Goal: Information Seeking & Learning: Learn about a topic

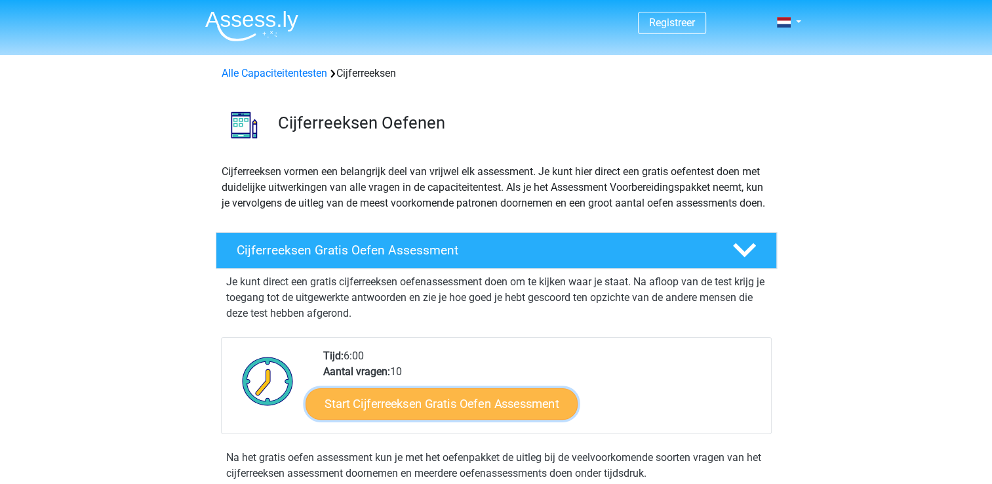
click at [415, 419] on link "Start Cijferreeksen Gratis Oefen Assessment" at bounding box center [442, 403] width 272 height 31
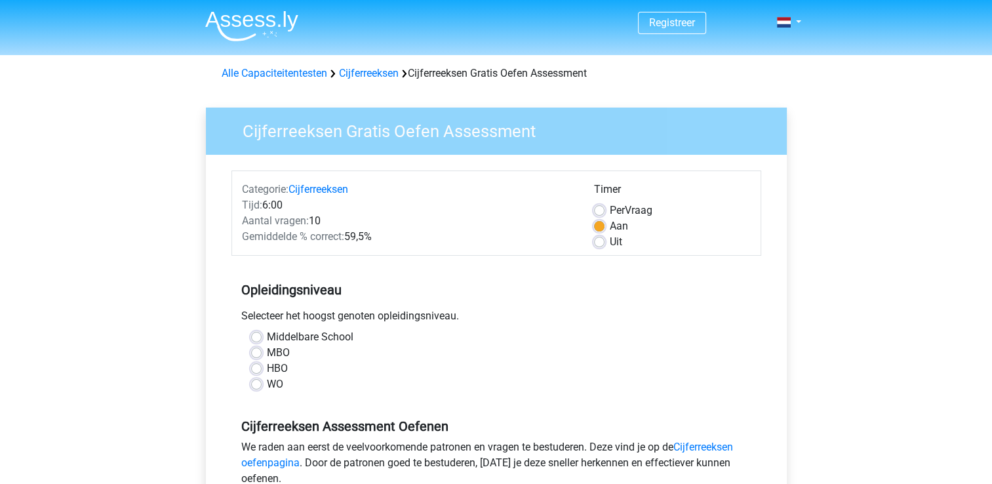
scroll to position [66, 0]
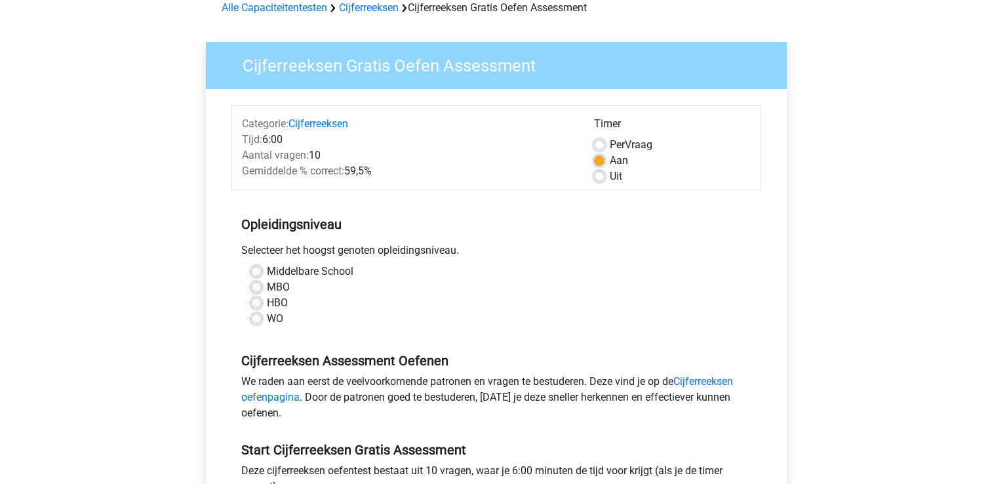
click at [283, 290] on label "MBO" at bounding box center [278, 287] width 23 height 16
click at [262, 290] on input "MBO" at bounding box center [256, 285] width 10 height 13
radio input "true"
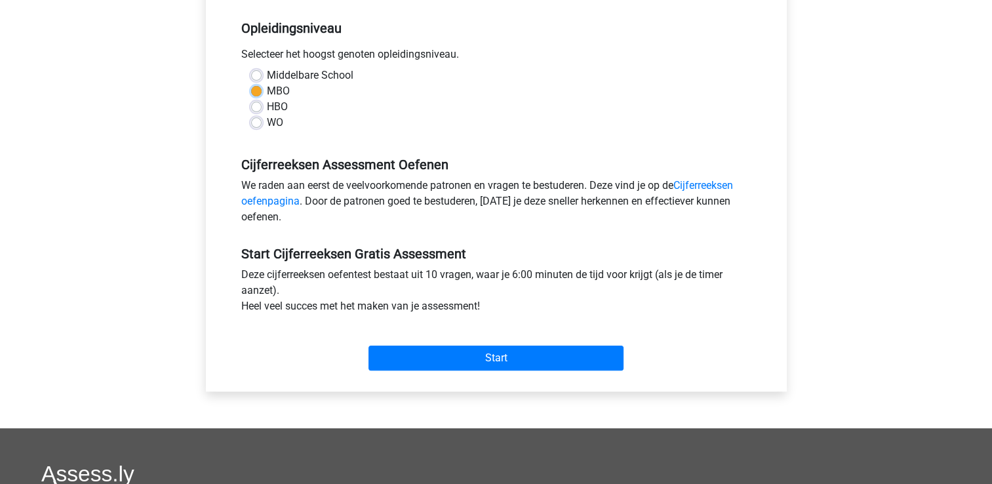
scroll to position [262, 0]
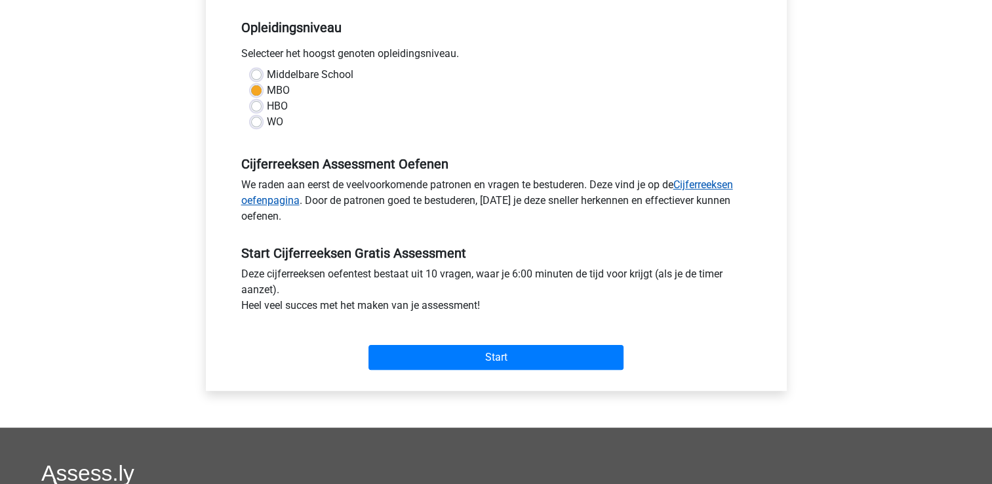
click at [706, 184] on link "Cijferreeksen oefenpagina" at bounding box center [487, 192] width 492 height 28
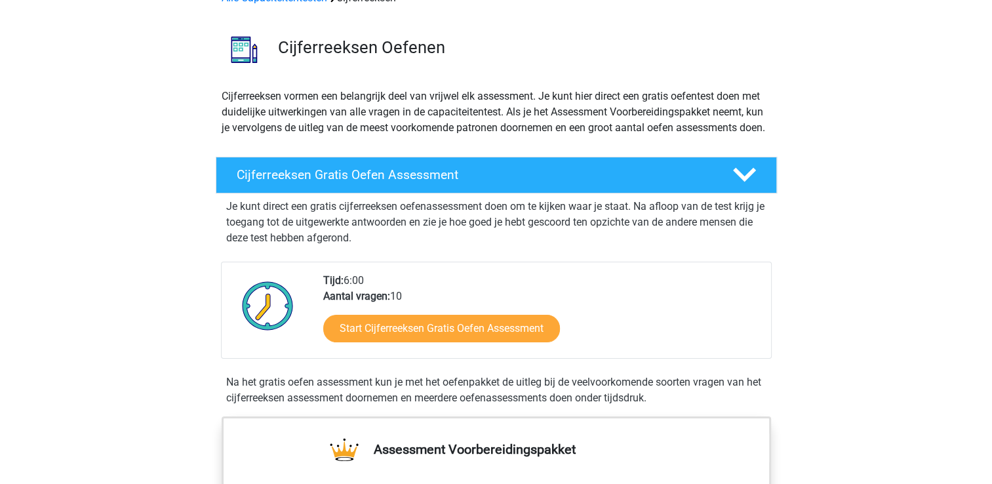
scroll to position [66, 0]
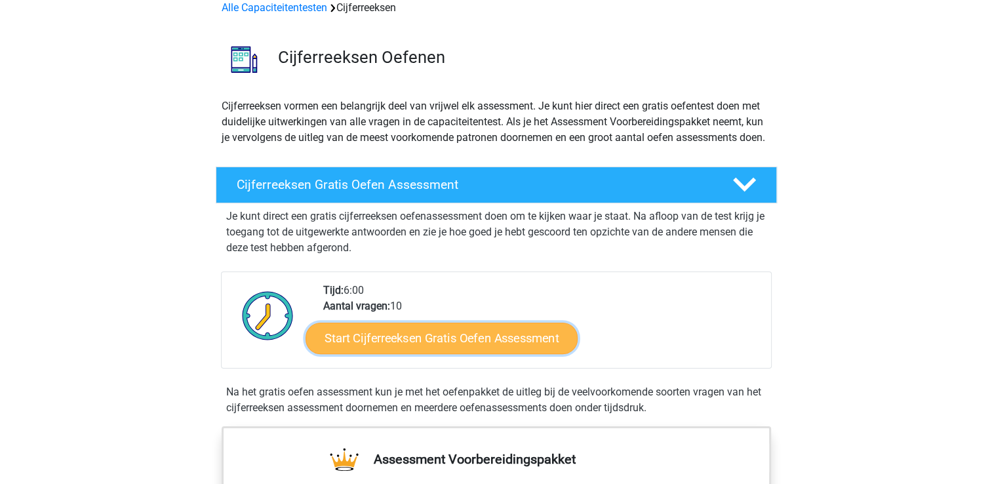
click at [472, 354] on link "Start Cijferreeksen Gratis Oefen Assessment" at bounding box center [442, 337] width 272 height 31
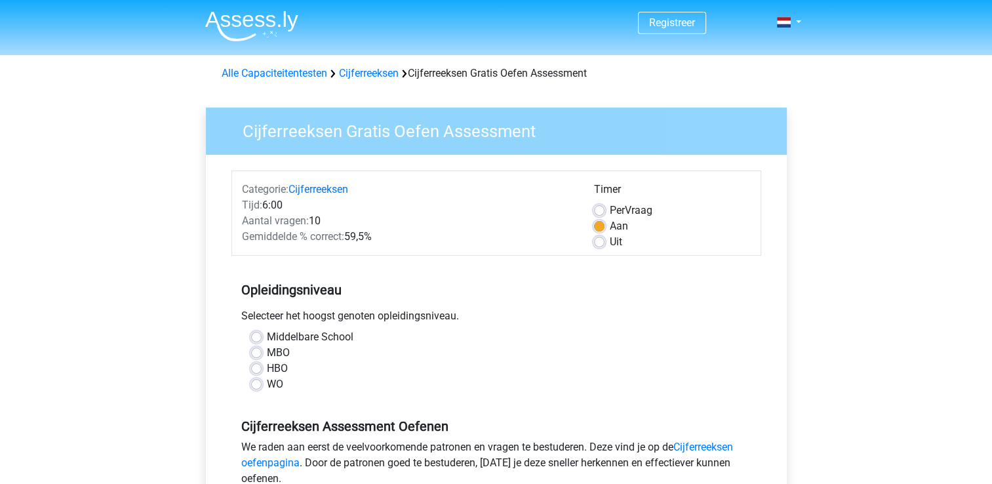
click at [275, 354] on label "MBO" at bounding box center [278, 353] width 23 height 16
click at [262, 354] on input "MBO" at bounding box center [256, 351] width 10 height 13
radio input "true"
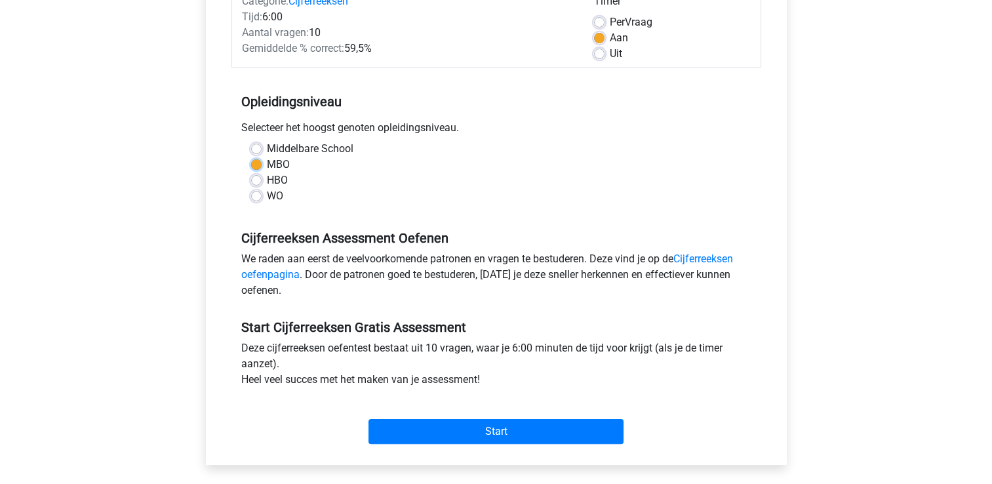
scroll to position [197, 0]
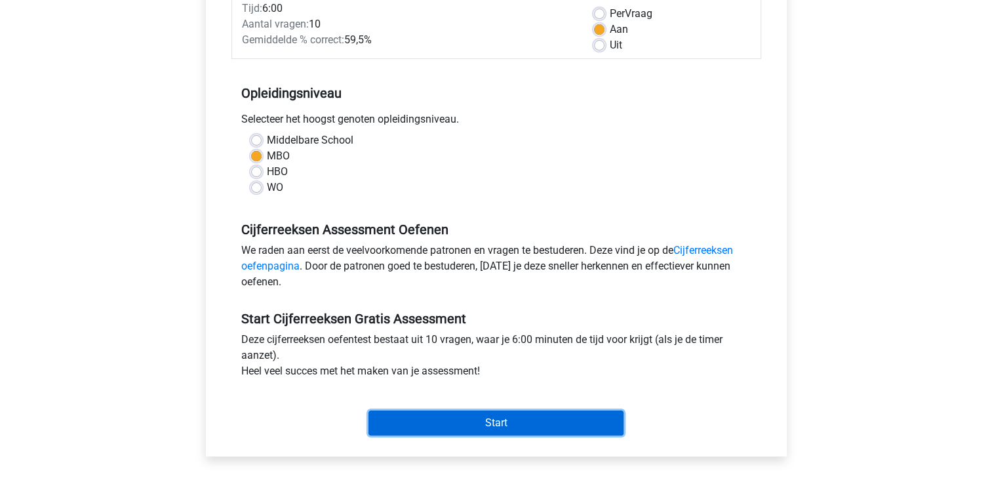
click at [489, 424] on input "Start" at bounding box center [496, 423] width 255 height 25
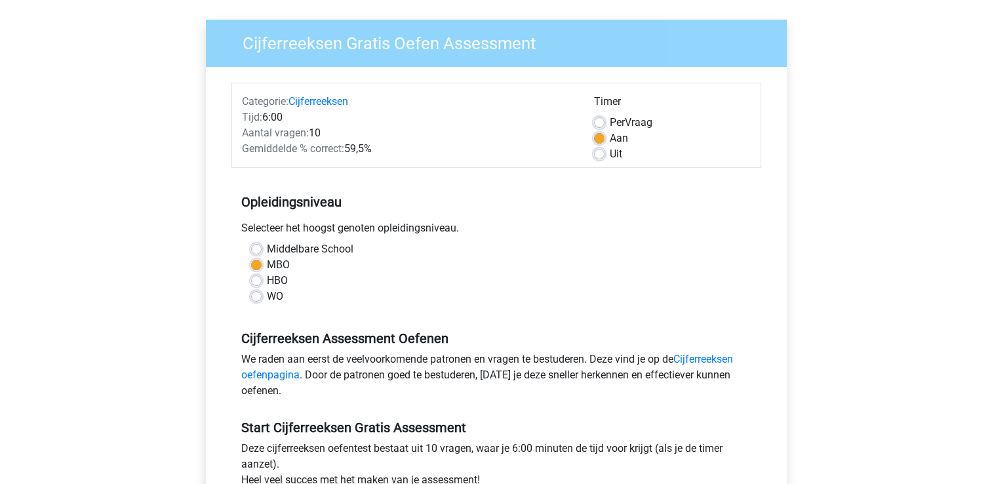
scroll to position [66, 0]
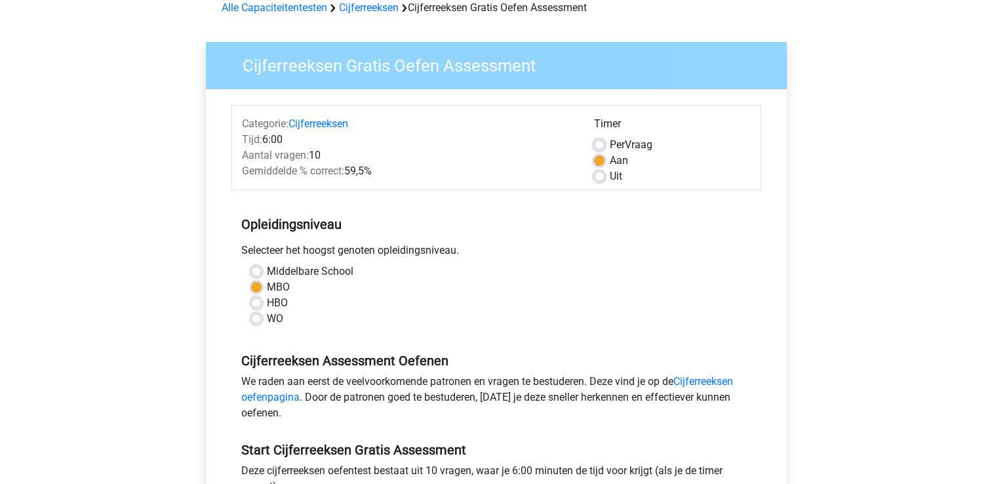
click at [610, 178] on label "Uit" at bounding box center [616, 177] width 12 height 16
click at [598, 178] on input "Uit" at bounding box center [599, 175] width 10 height 13
radio input "true"
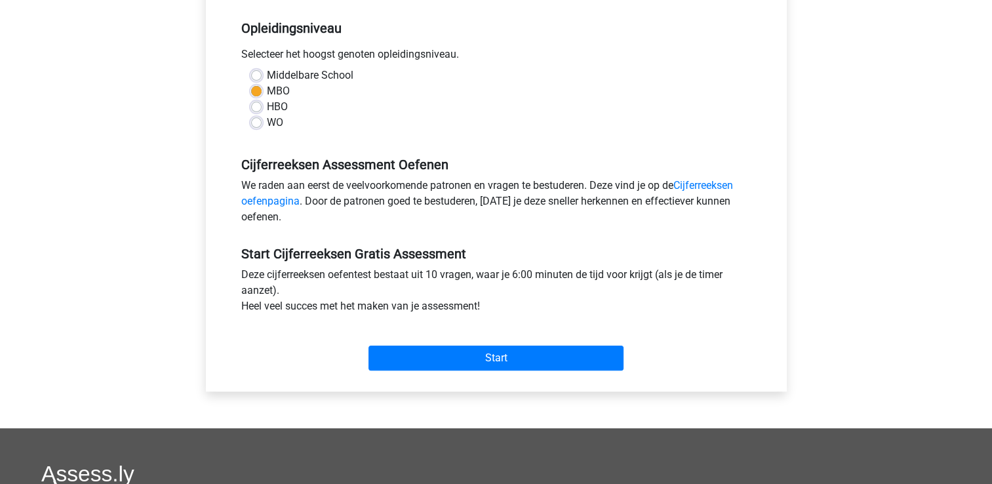
scroll to position [262, 0]
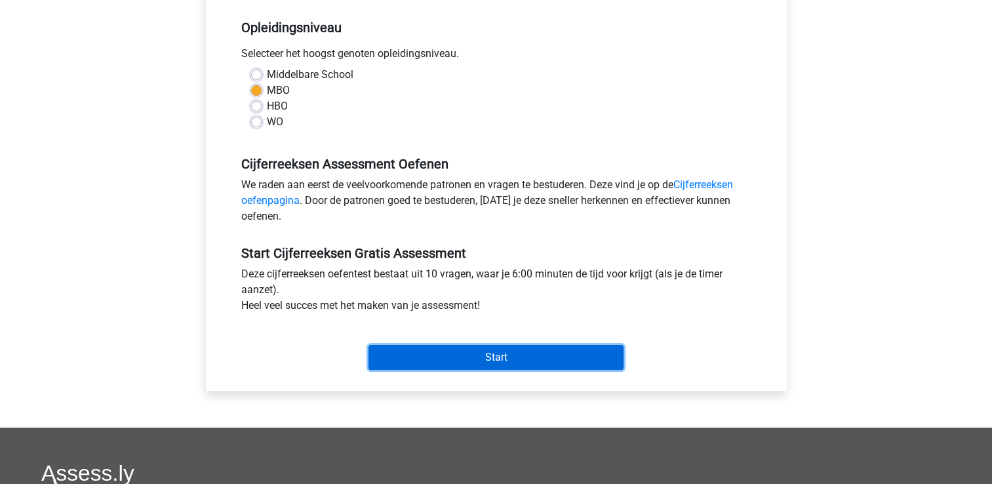
click at [491, 361] on input "Start" at bounding box center [496, 357] width 255 height 25
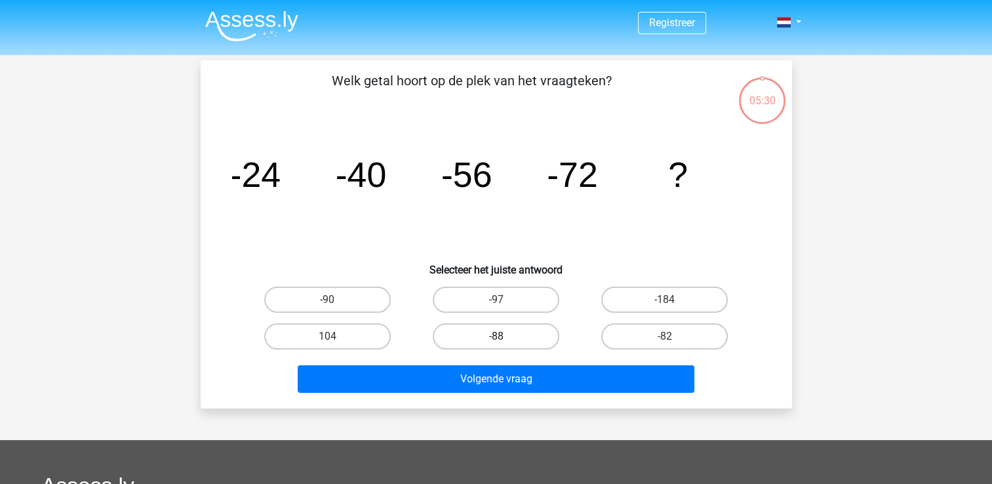
click at [506, 333] on label "-88" at bounding box center [496, 336] width 127 height 26
click at [504, 336] on input "-88" at bounding box center [500, 340] width 9 height 9
radio input "true"
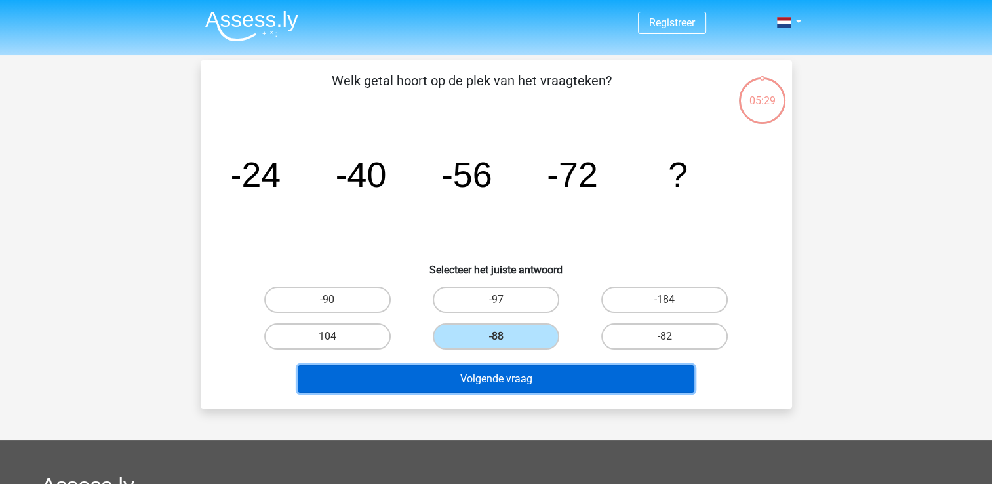
click at [510, 379] on button "Volgende vraag" at bounding box center [496, 379] width 397 height 28
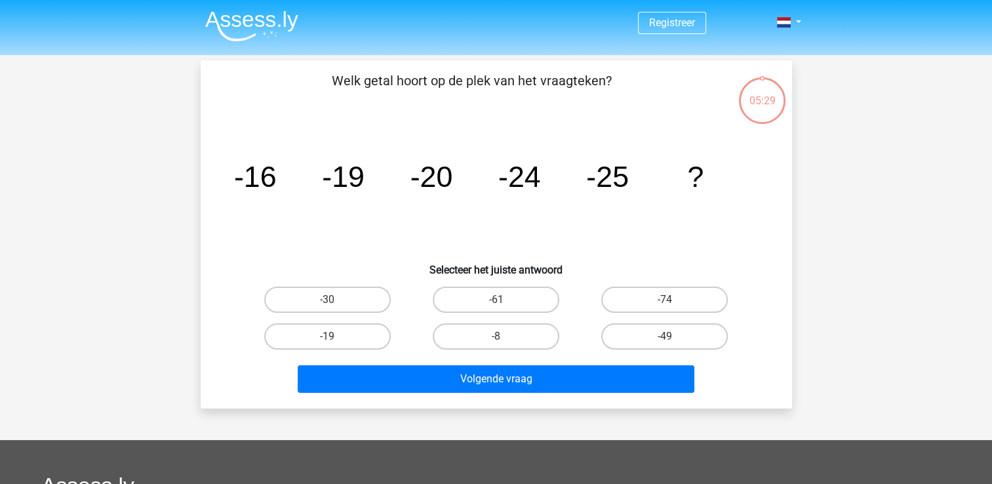
scroll to position [60, 0]
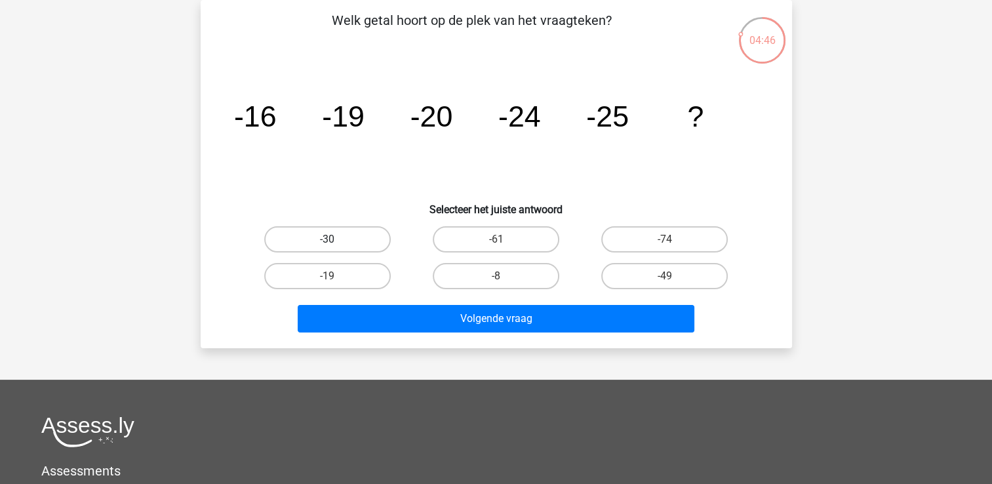
click at [333, 236] on label "-30" at bounding box center [327, 239] width 127 height 26
click at [333, 239] on input "-30" at bounding box center [331, 243] width 9 height 9
radio input "true"
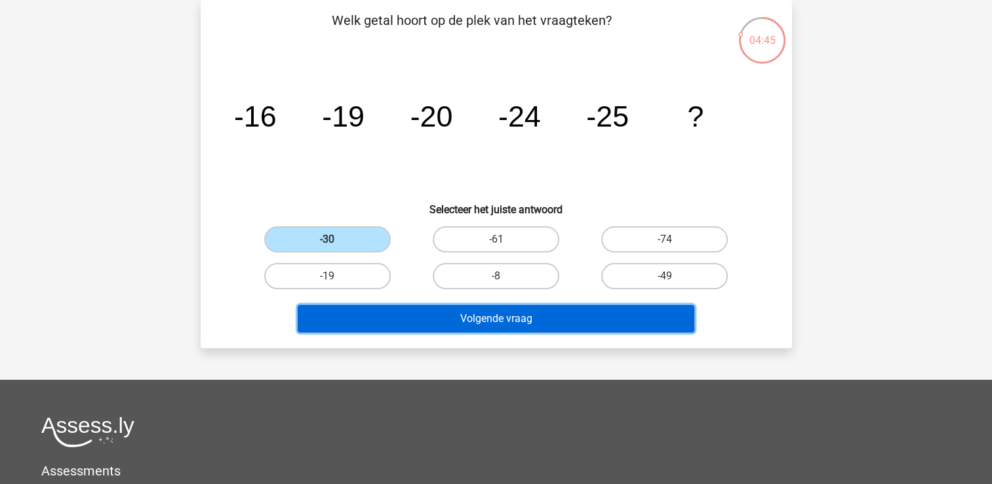
click at [472, 315] on button "Volgende vraag" at bounding box center [496, 319] width 397 height 28
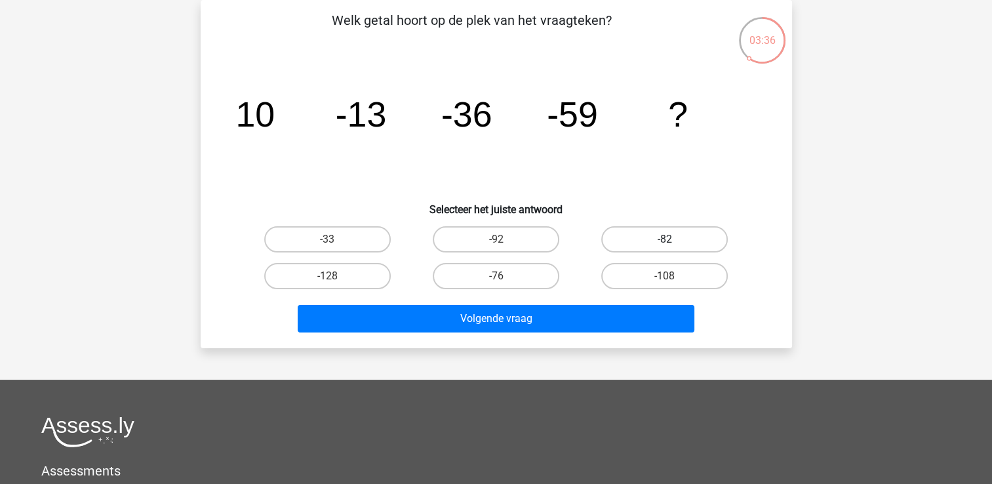
click at [676, 236] on label "-82" at bounding box center [664, 239] width 127 height 26
click at [674, 239] on input "-82" at bounding box center [669, 243] width 9 height 9
radio input "true"
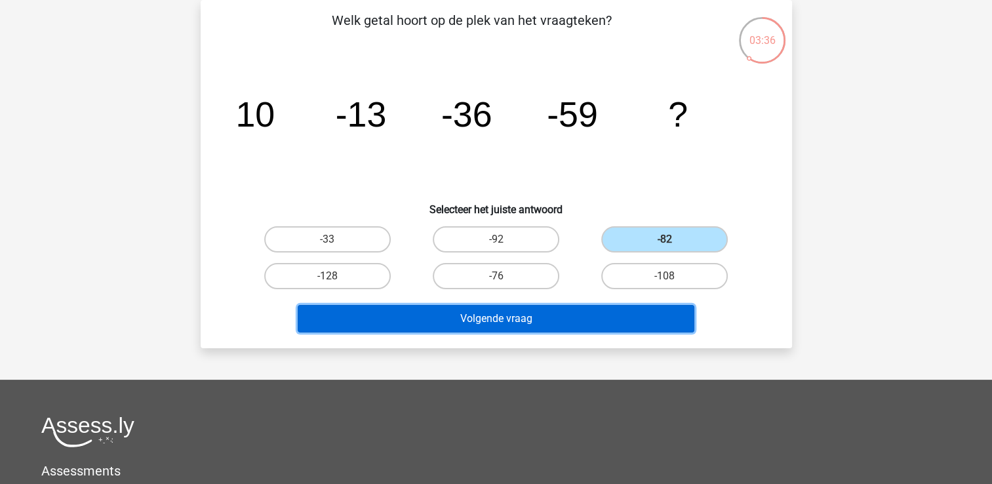
click at [590, 318] on button "Volgende vraag" at bounding box center [496, 319] width 397 height 28
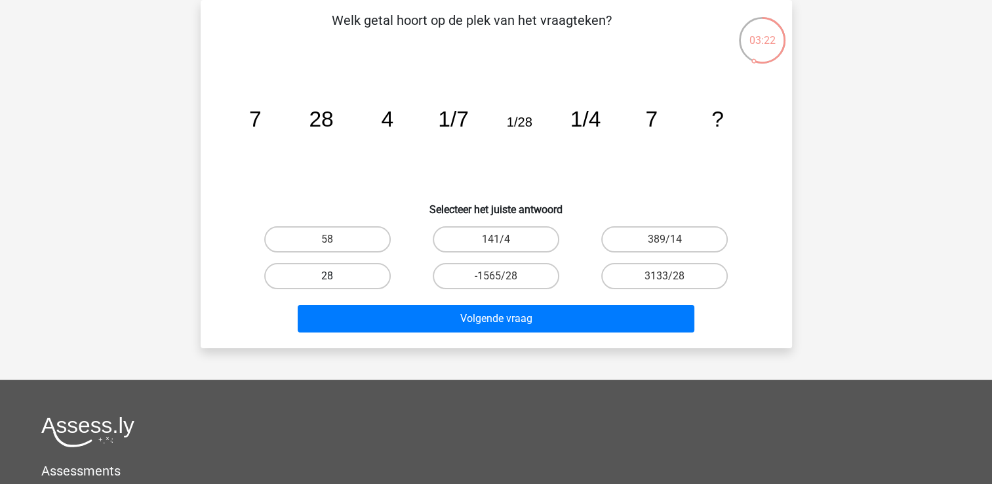
click at [365, 280] on label "28" at bounding box center [327, 276] width 127 height 26
click at [336, 280] on input "28" at bounding box center [331, 280] width 9 height 9
radio input "true"
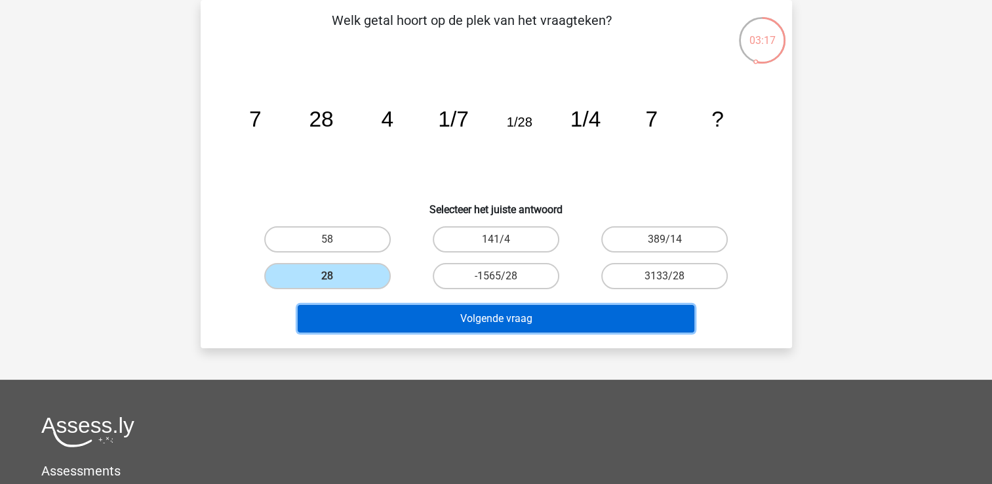
click at [476, 321] on button "Volgende vraag" at bounding box center [496, 319] width 397 height 28
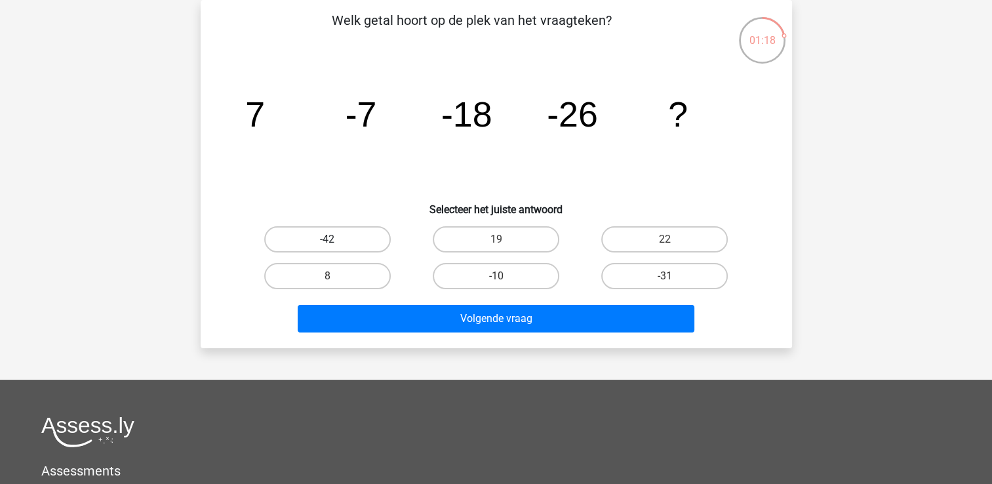
click at [355, 249] on label "-42" at bounding box center [327, 239] width 127 height 26
click at [336, 248] on input "-42" at bounding box center [331, 243] width 9 height 9
radio input "true"
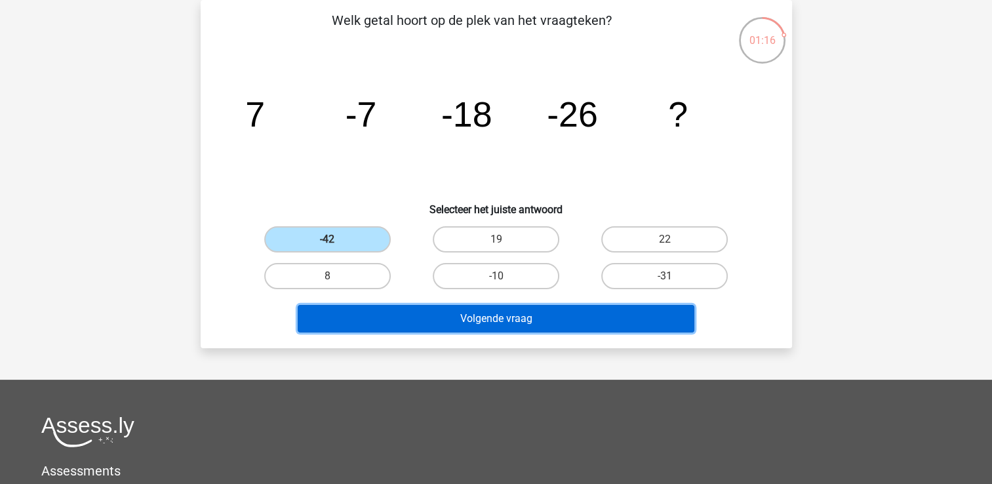
click at [517, 319] on button "Volgende vraag" at bounding box center [496, 319] width 397 height 28
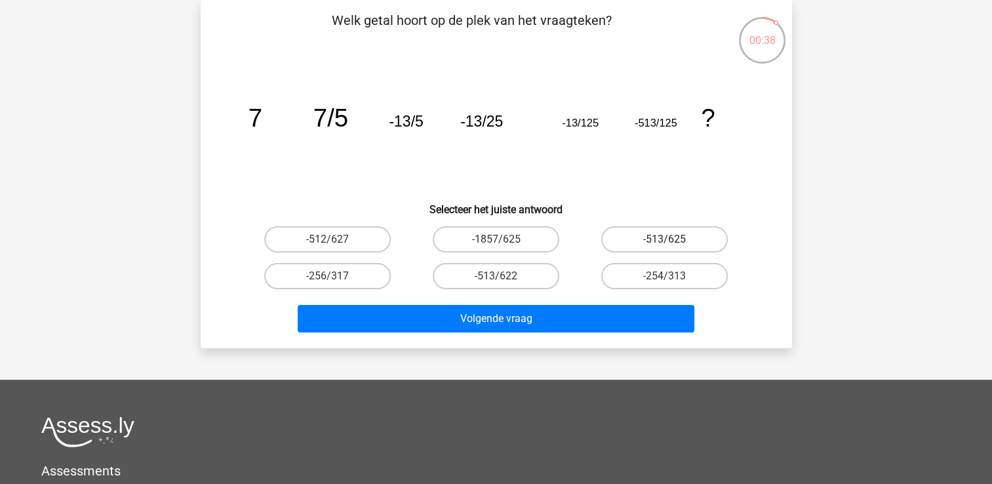
click at [660, 242] on label "-513/625" at bounding box center [664, 239] width 127 height 26
click at [665, 242] on input "-513/625" at bounding box center [669, 243] width 9 height 9
radio input "true"
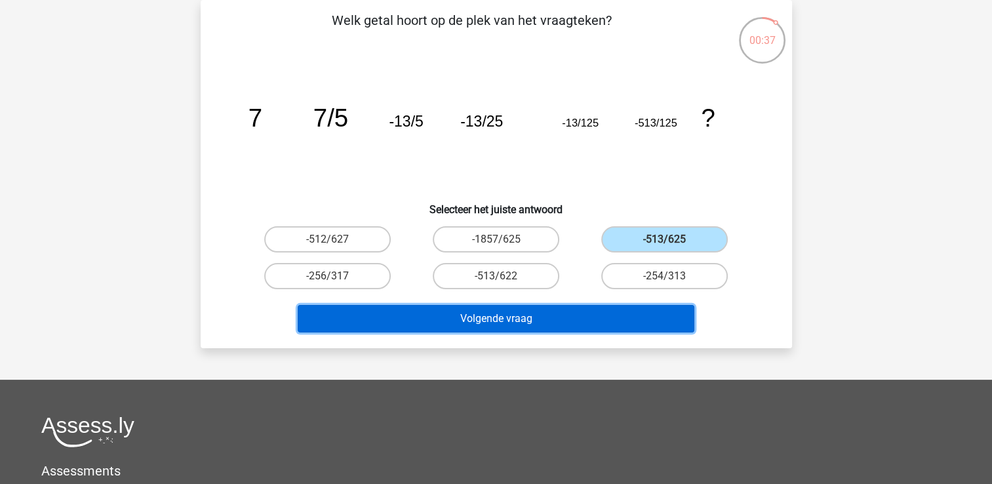
click at [602, 317] on button "Volgende vraag" at bounding box center [496, 319] width 397 height 28
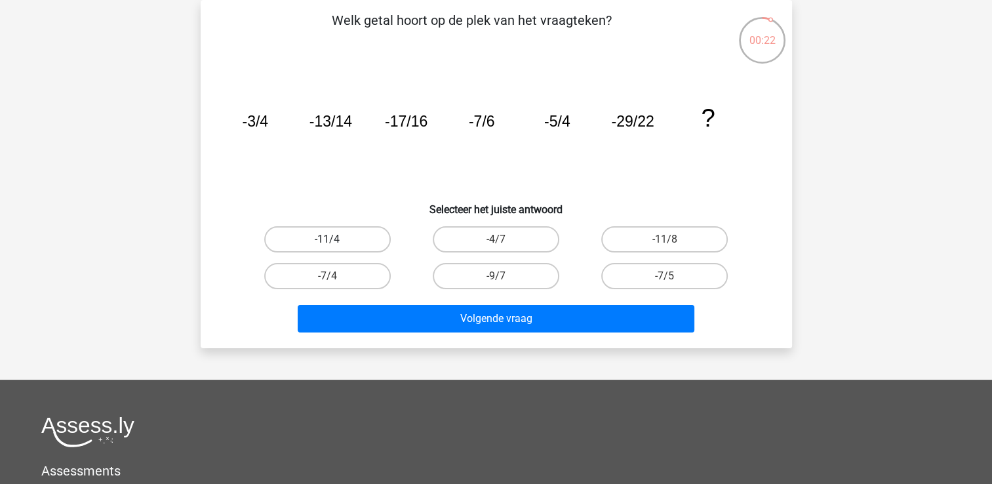
click at [344, 250] on label "-11/4" at bounding box center [327, 239] width 127 height 26
click at [336, 248] on input "-11/4" at bounding box center [331, 243] width 9 height 9
radio input "true"
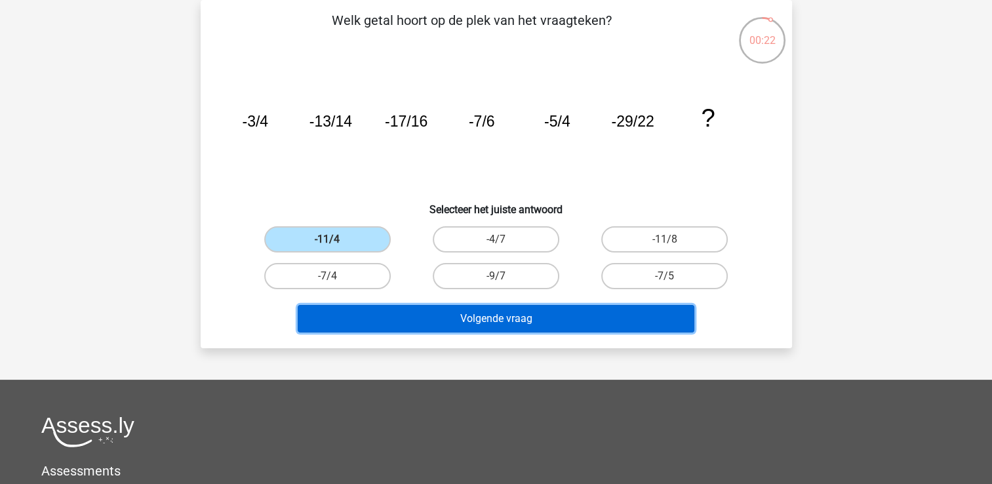
click at [493, 318] on button "Volgende vraag" at bounding box center [496, 319] width 397 height 28
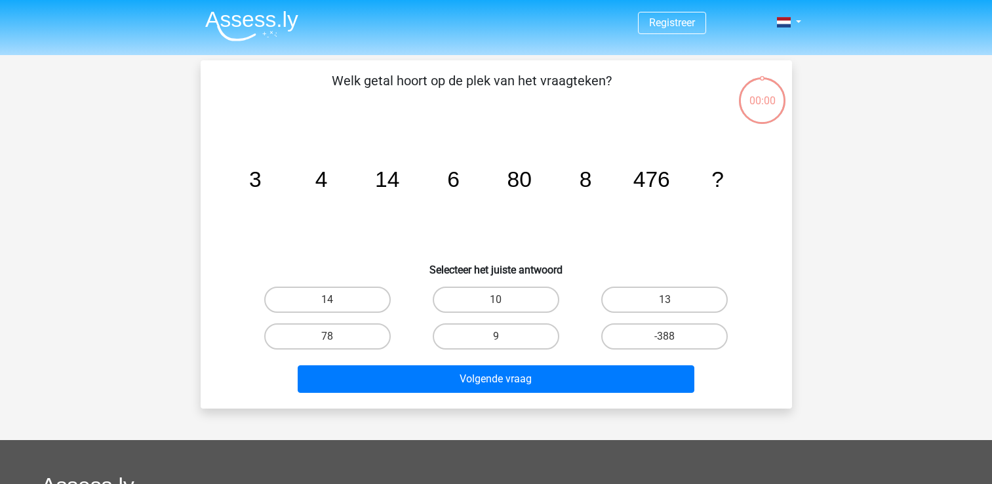
scroll to position [60, 0]
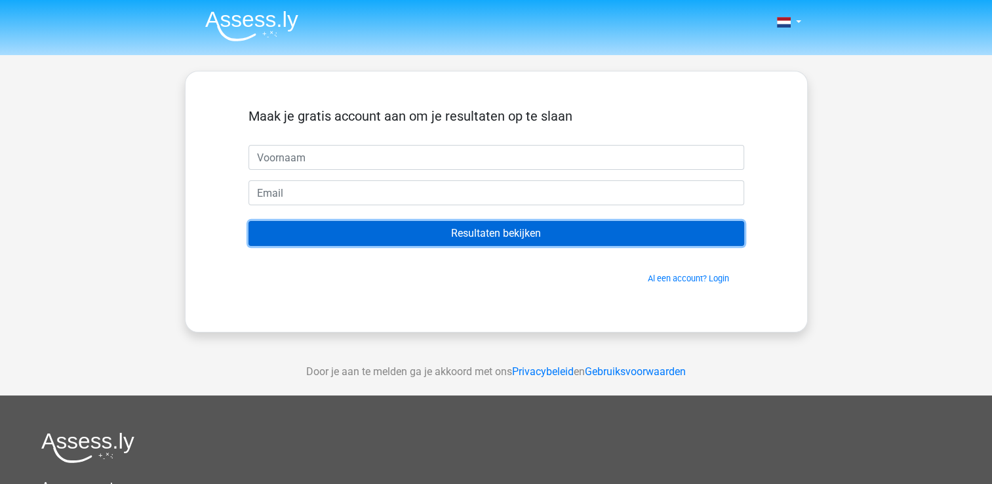
click at [519, 224] on input "Resultaten bekijken" at bounding box center [497, 233] width 496 height 25
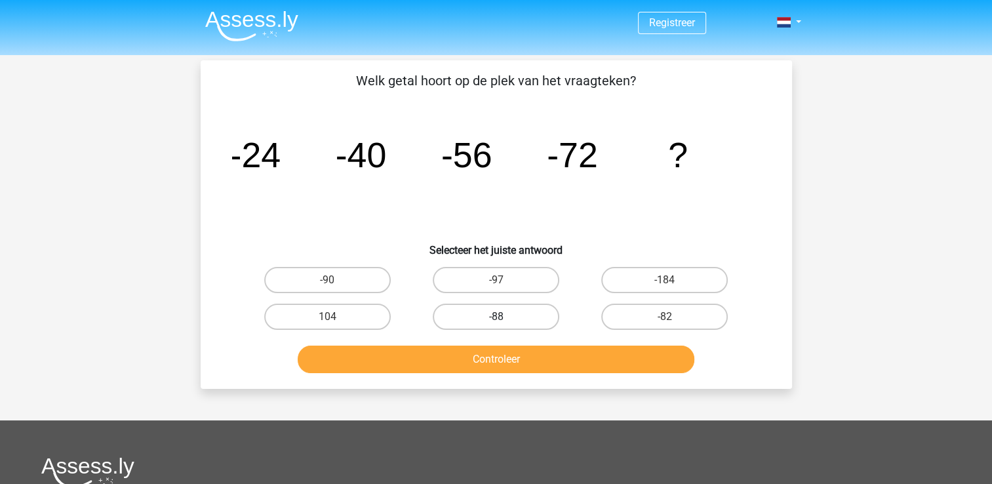
click at [488, 313] on label "-88" at bounding box center [496, 317] width 127 height 26
click at [496, 317] on input "-88" at bounding box center [500, 321] width 9 height 9
radio input "true"
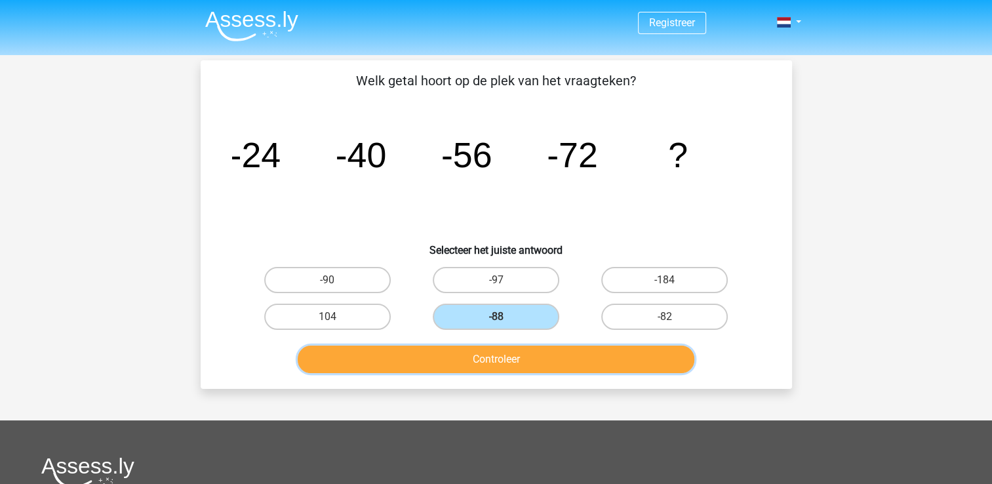
click at [494, 358] on button "Controleer" at bounding box center [496, 360] width 397 height 28
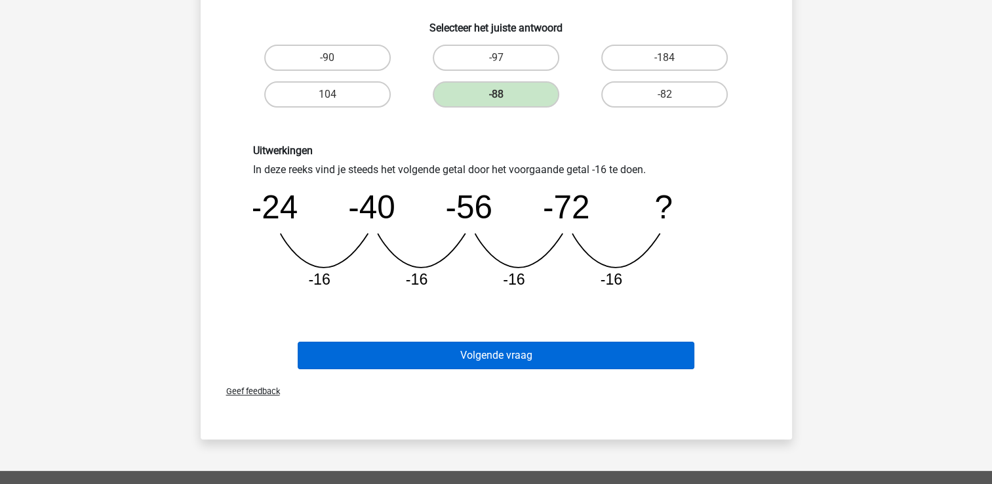
scroll to position [262, 0]
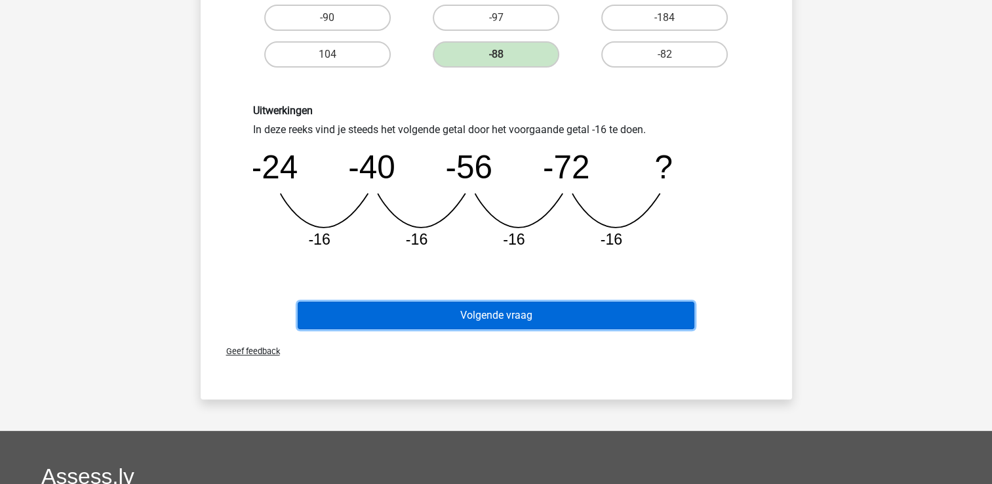
click at [506, 318] on button "Volgende vraag" at bounding box center [496, 316] width 397 height 28
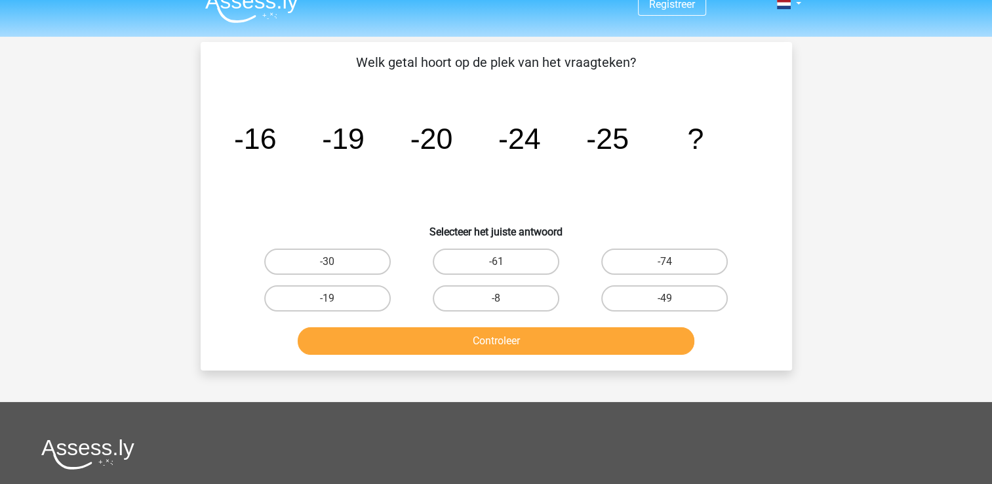
scroll to position [0, 0]
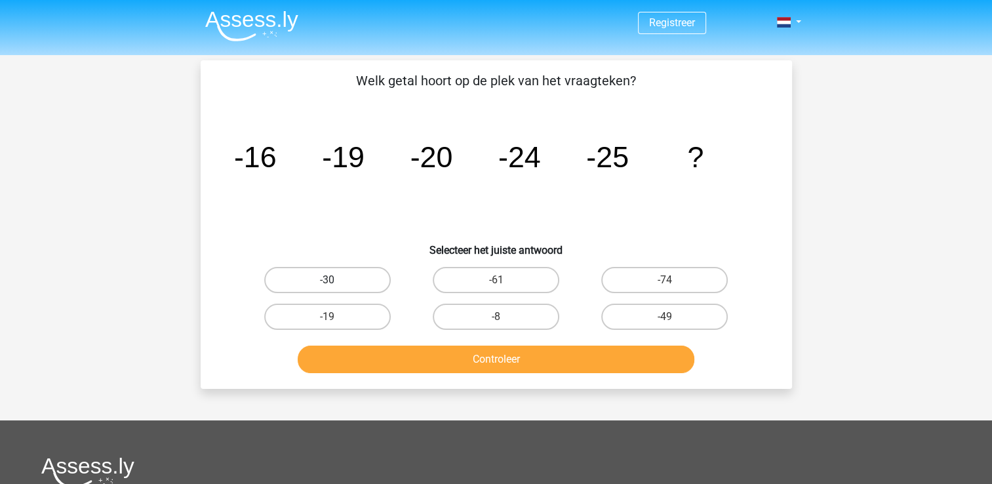
click at [362, 283] on label "-30" at bounding box center [327, 280] width 127 height 26
click at [336, 283] on input "-30" at bounding box center [331, 284] width 9 height 9
radio input "true"
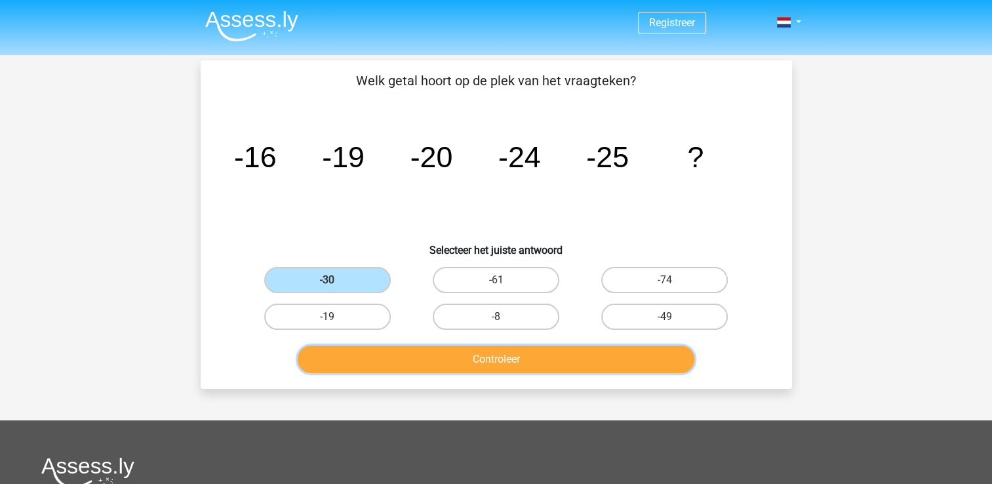
click at [488, 353] on button "Controleer" at bounding box center [496, 360] width 397 height 28
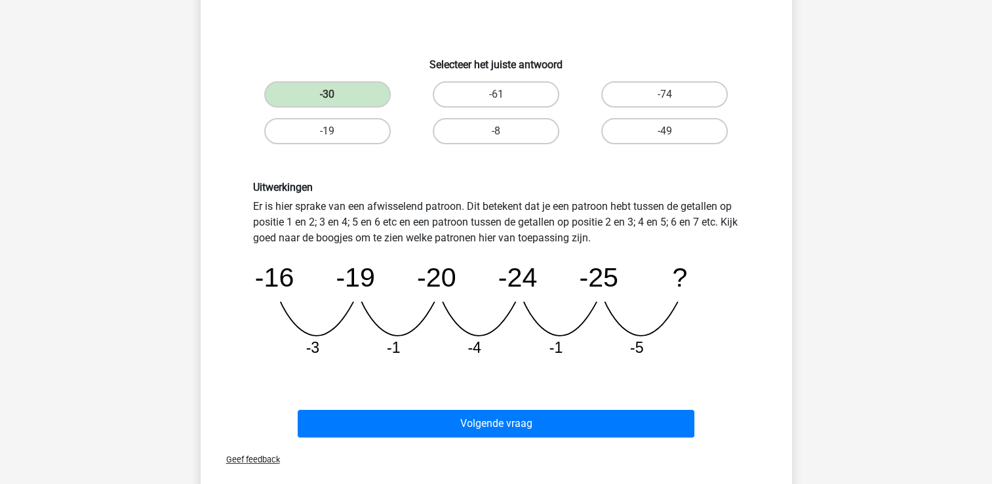
scroll to position [262, 0]
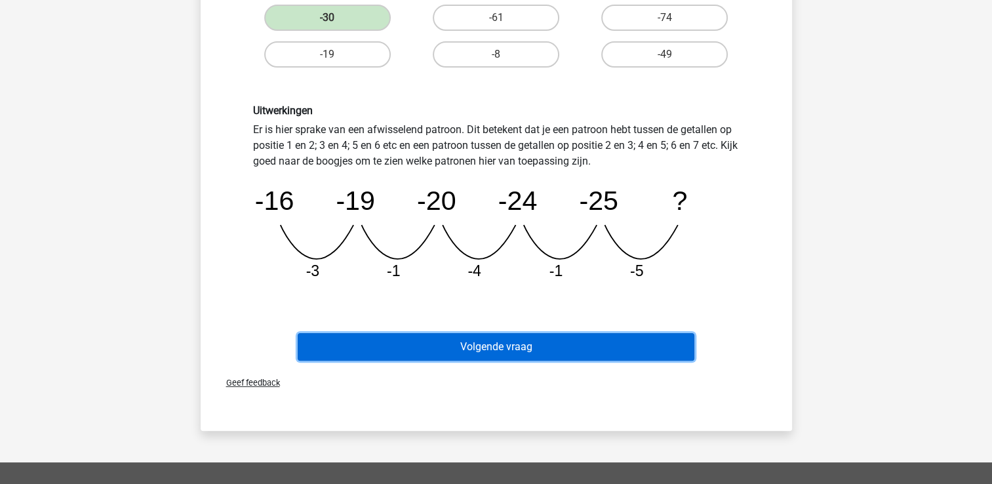
click at [506, 346] on button "Volgende vraag" at bounding box center [496, 347] width 397 height 28
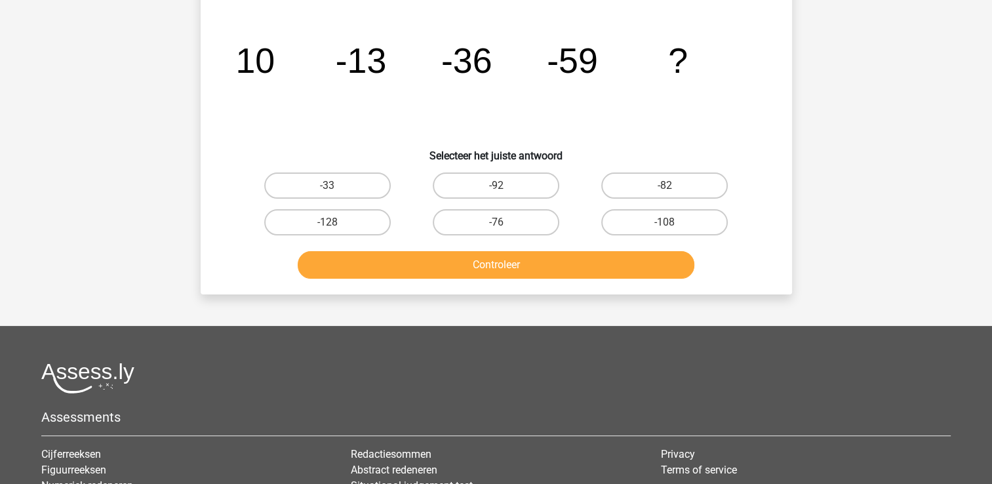
scroll to position [60, 0]
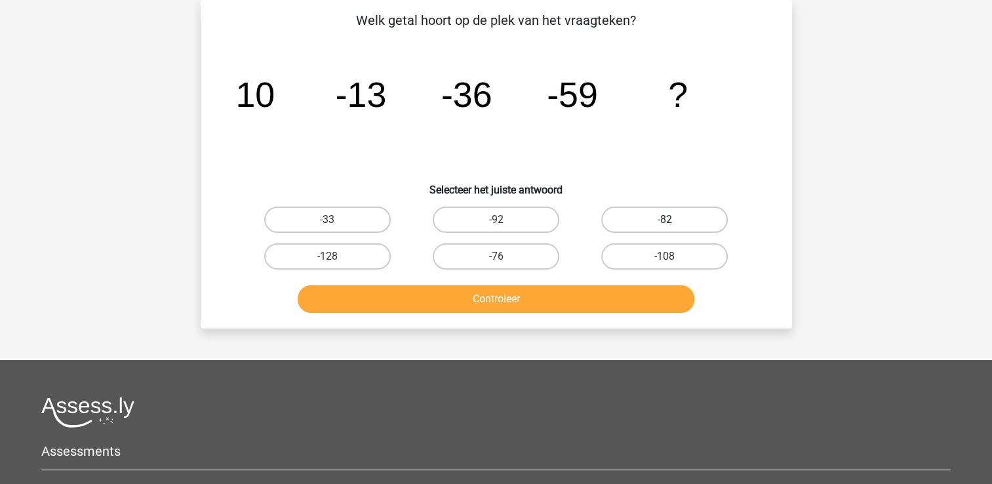
click at [693, 213] on label "-82" at bounding box center [664, 220] width 127 height 26
click at [674, 220] on input "-82" at bounding box center [669, 224] width 9 height 9
radio input "true"
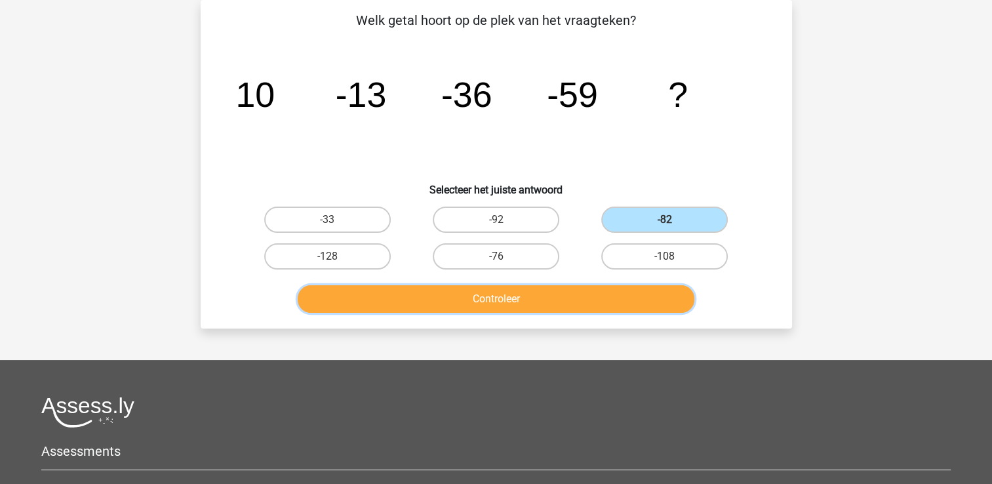
click at [561, 291] on button "Controleer" at bounding box center [496, 299] width 397 height 28
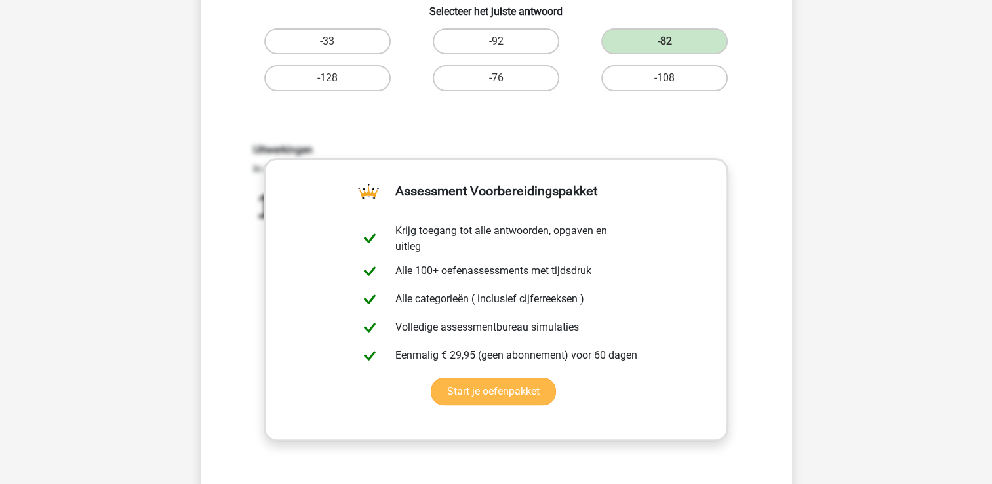
scroll to position [257, 0]
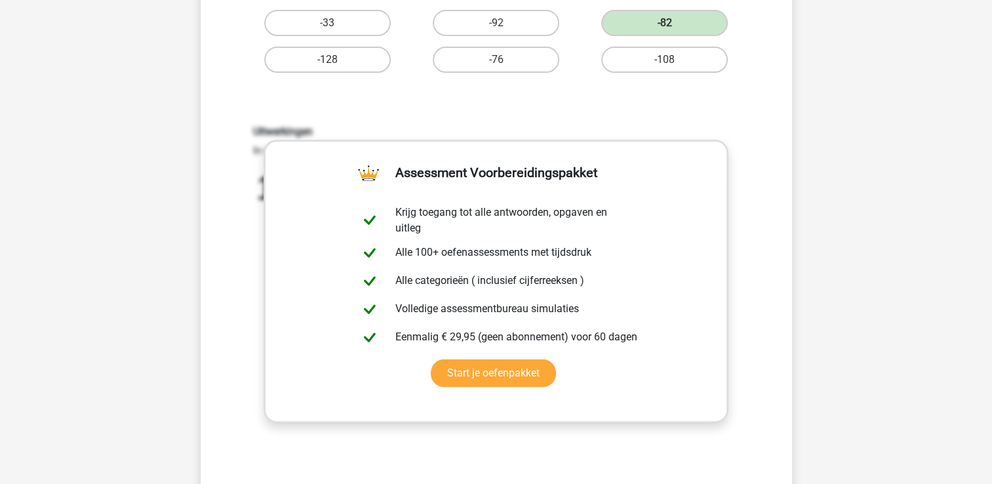
click at [742, 293] on div "Uitwerkingen In deze reeks vind je steeds het volgende getal door het voorgaand…" at bounding box center [497, 297] width 550 height 407
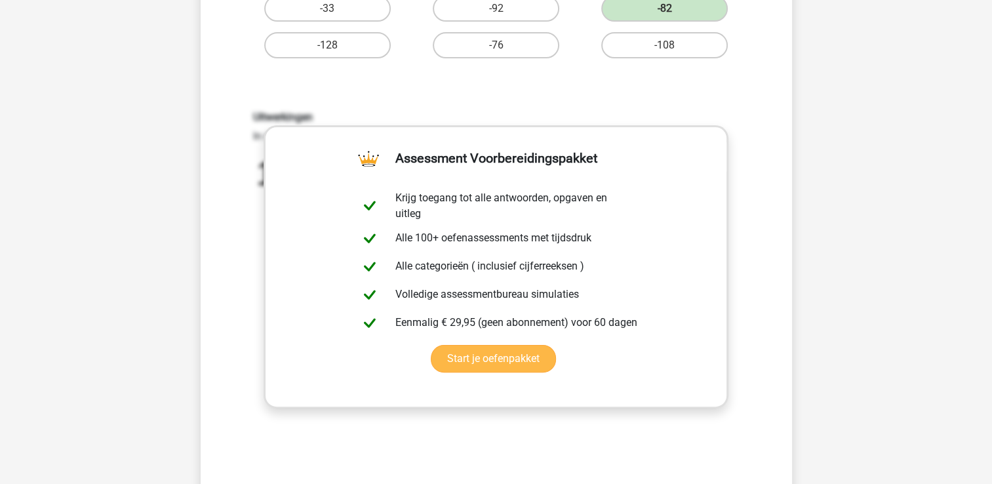
scroll to position [192, 0]
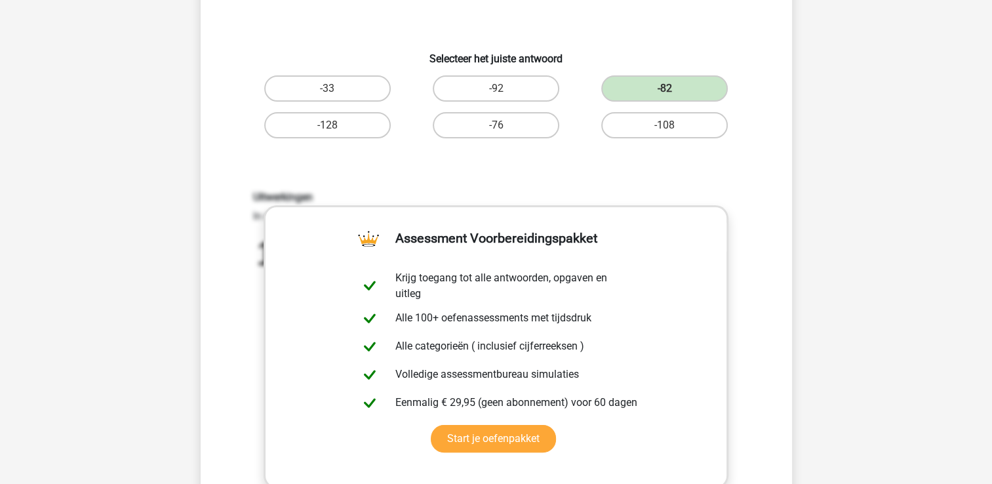
click at [445, 191] on h6 "Uitwerkingen" at bounding box center [496, 197] width 487 height 12
click at [230, 342] on div "Uitwerkingen In deze reeks vind je steeds het volgende getal door het voorgaand…" at bounding box center [497, 362] width 550 height 407
click at [479, 438] on link "Start je oefenpakket" at bounding box center [493, 439] width 125 height 28
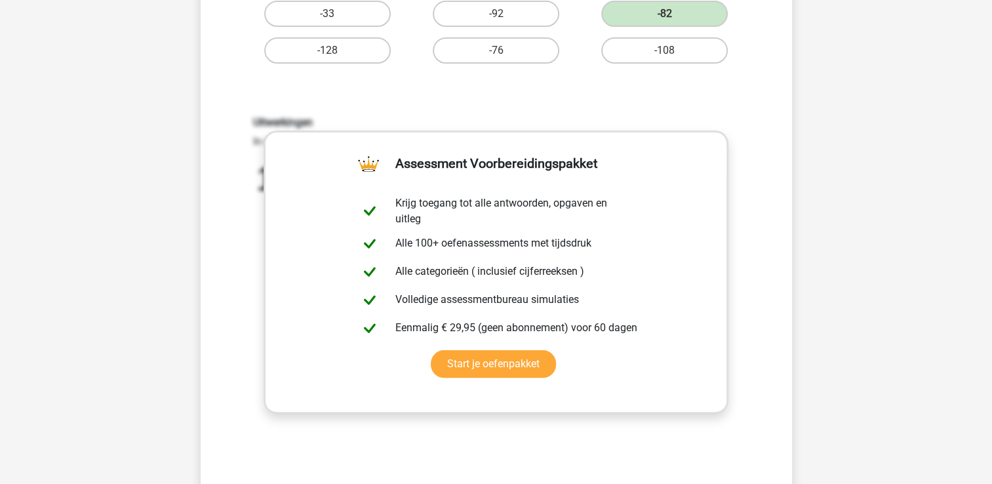
scroll to position [388, 0]
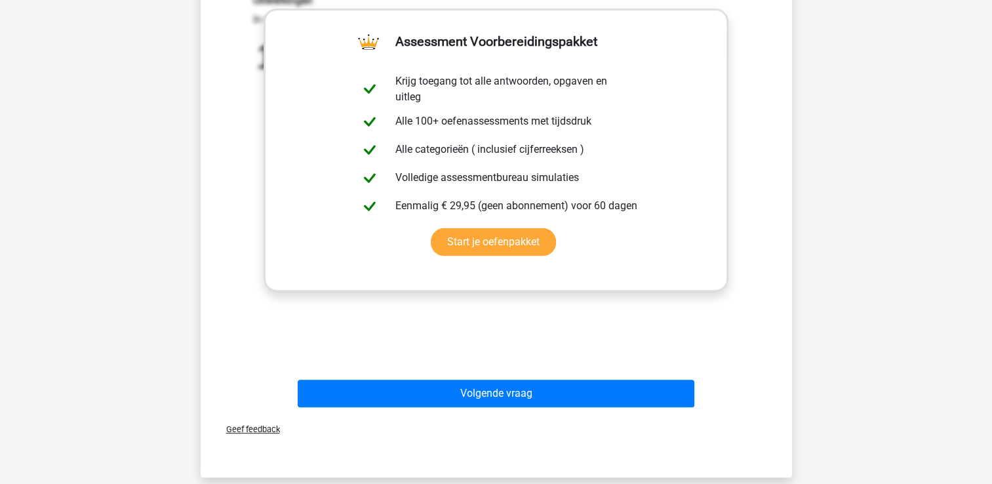
click at [756, 236] on div "Uitwerkingen In deze reeks vind je steeds het volgende getal door het voorgaand…" at bounding box center [497, 166] width 550 height 407
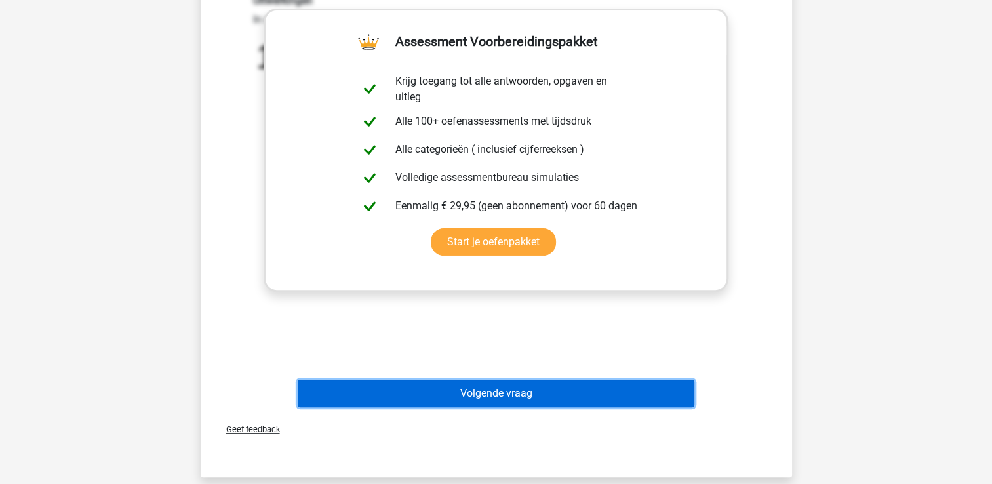
click at [567, 390] on button "Volgende vraag" at bounding box center [496, 394] width 397 height 28
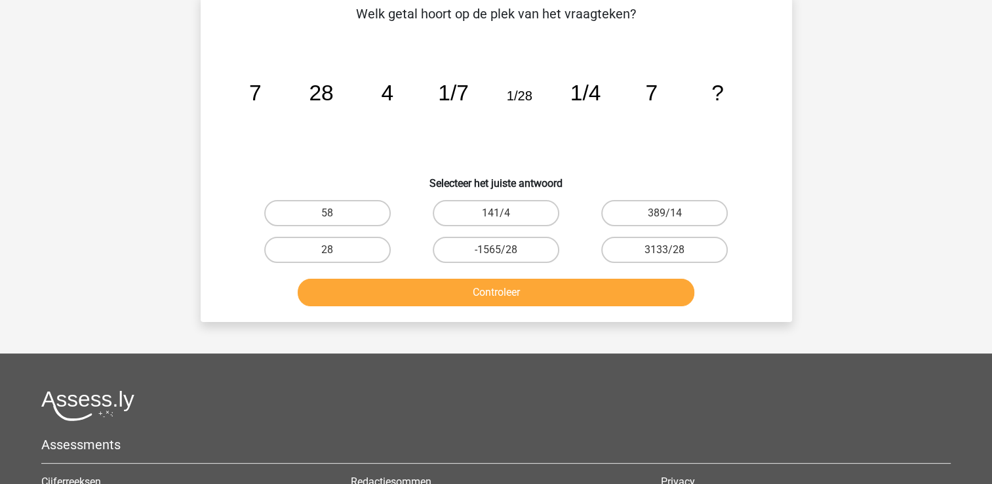
scroll to position [60, 0]
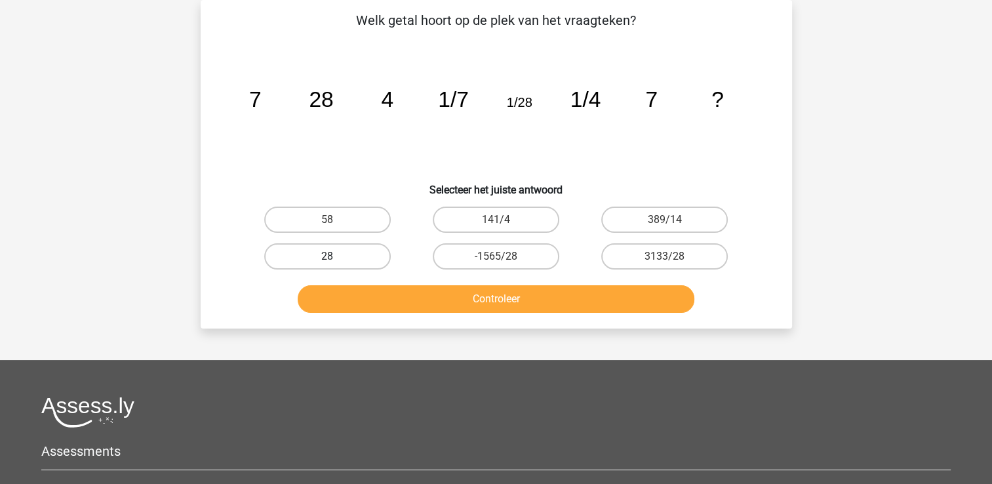
click at [304, 259] on label "28" at bounding box center [327, 256] width 127 height 26
click at [327, 259] on input "28" at bounding box center [331, 260] width 9 height 9
radio input "true"
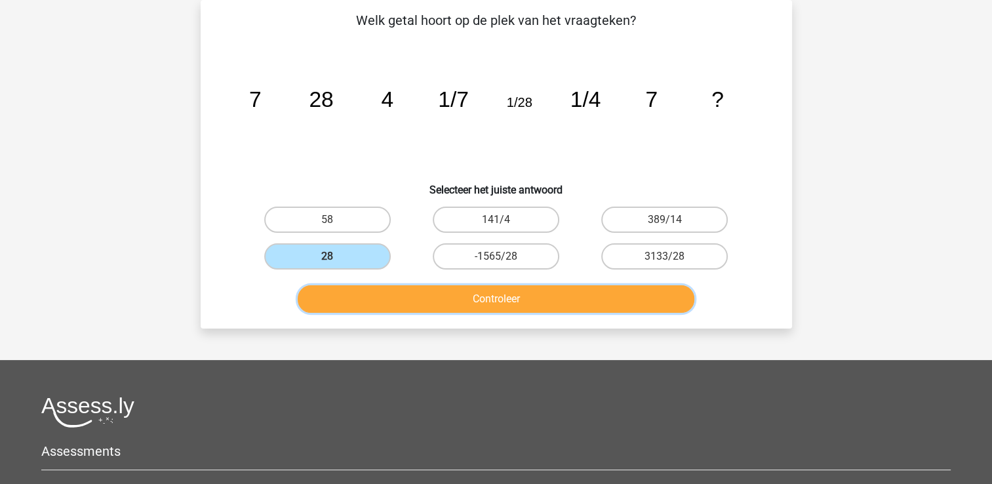
click at [527, 298] on button "Controleer" at bounding box center [496, 299] width 397 height 28
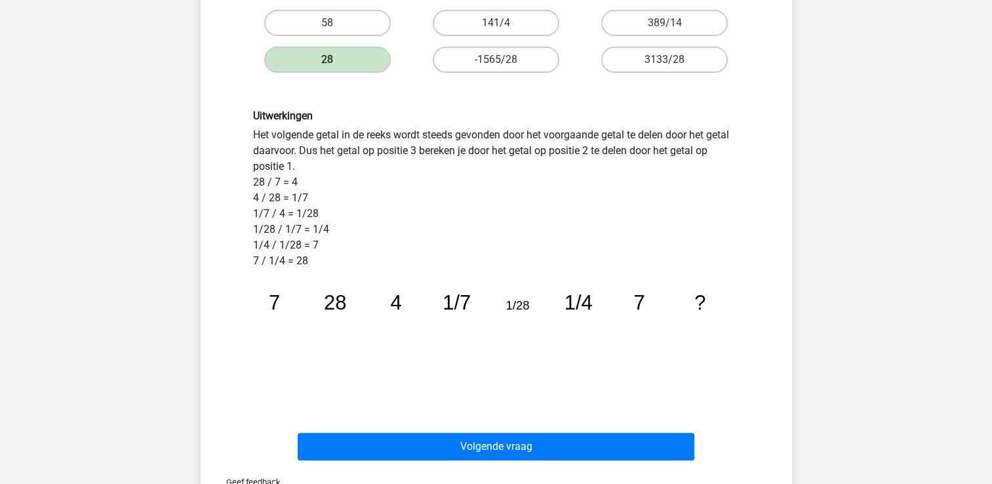
scroll to position [388, 0]
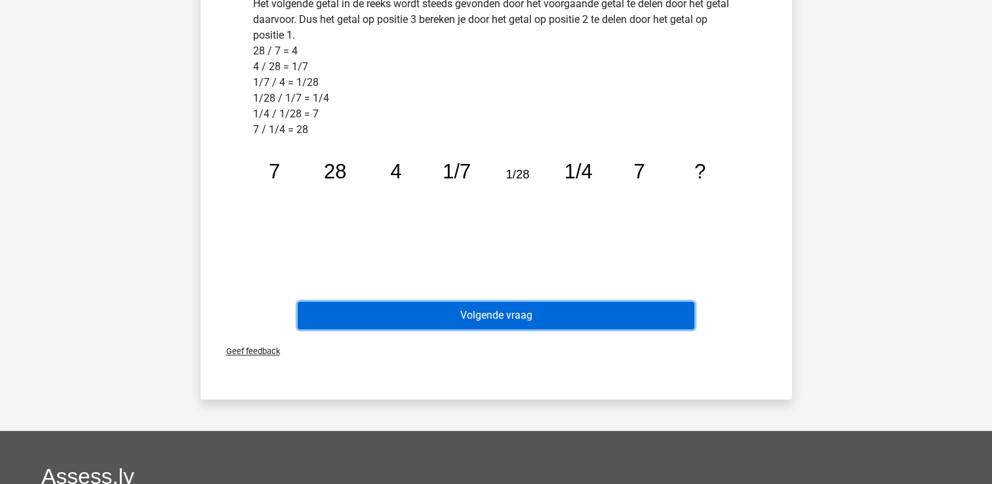
click at [494, 317] on button "Volgende vraag" at bounding box center [496, 316] width 397 height 28
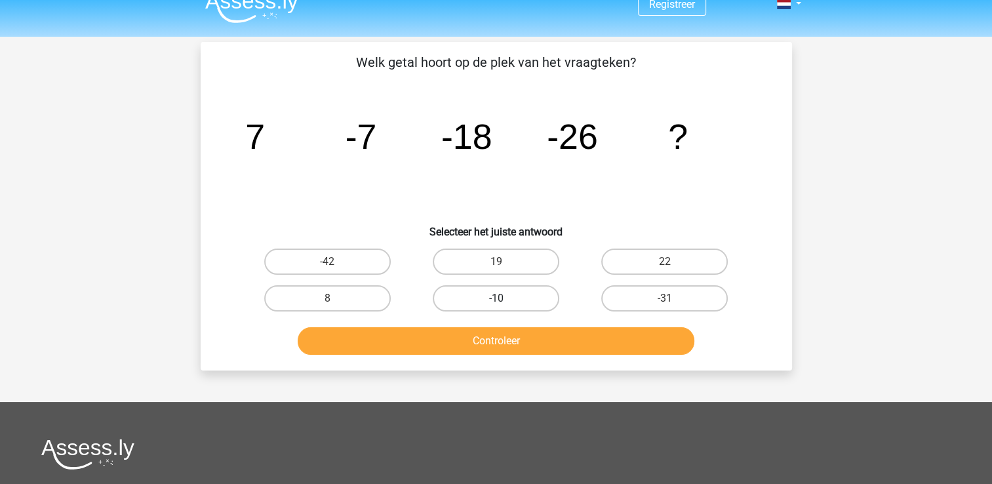
scroll to position [0, 0]
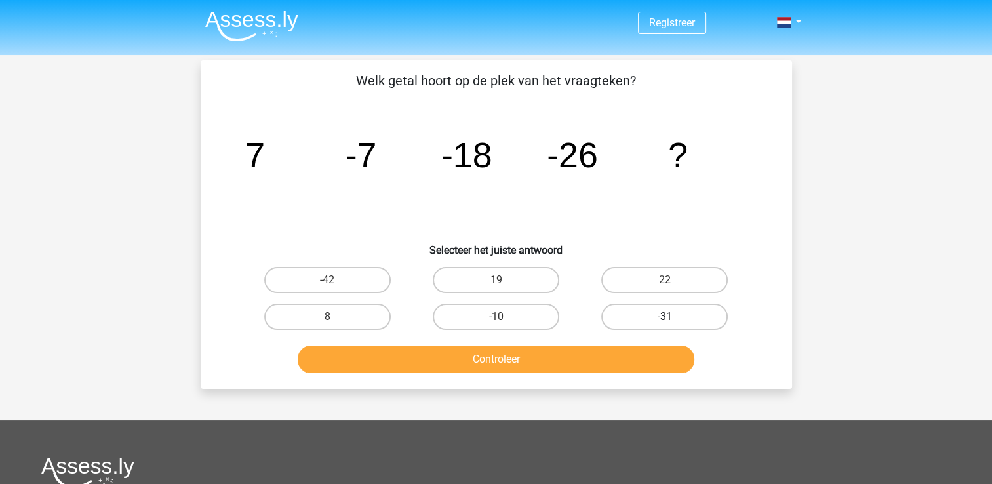
click at [656, 313] on label "-31" at bounding box center [664, 317] width 127 height 26
click at [665, 317] on input "-31" at bounding box center [669, 321] width 9 height 9
radio input "true"
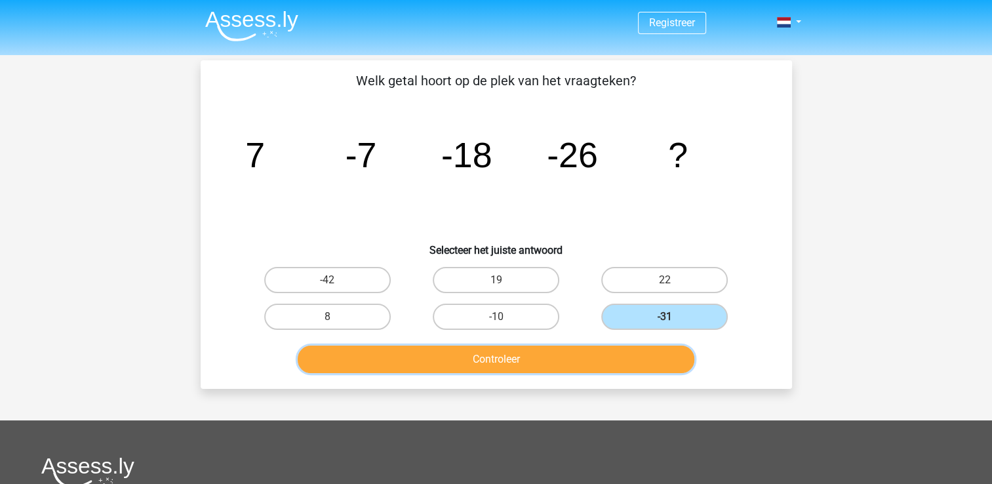
click at [521, 360] on button "Controleer" at bounding box center [496, 360] width 397 height 28
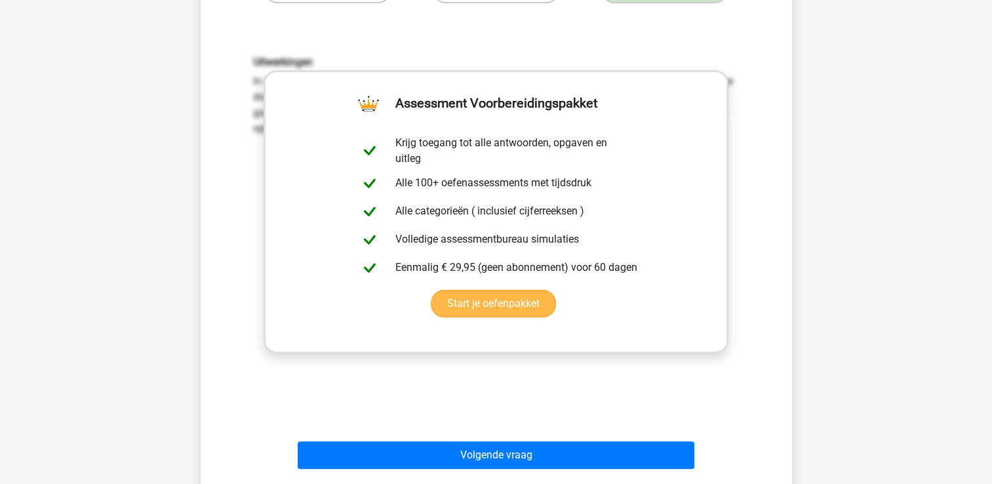
scroll to position [328, 0]
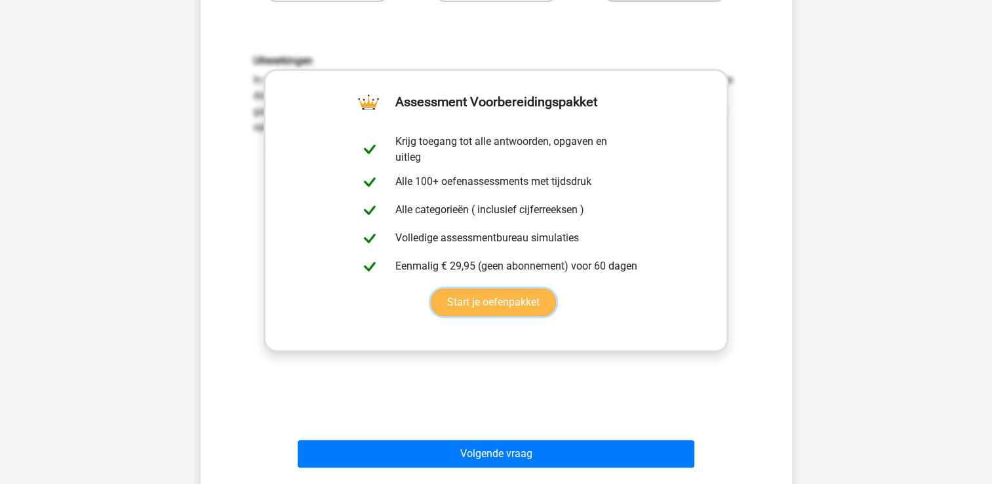
click at [487, 306] on link "Start je oefenpakket" at bounding box center [493, 303] width 125 height 28
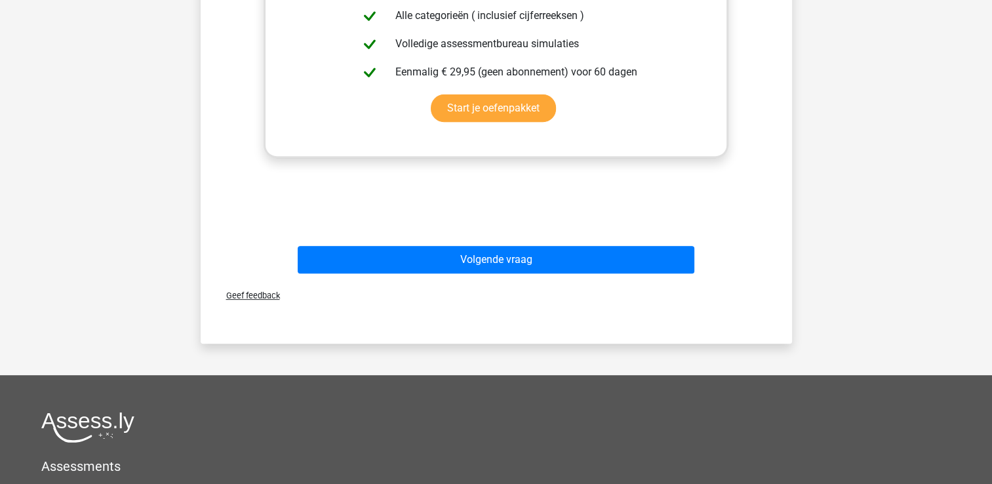
scroll to position [525, 0]
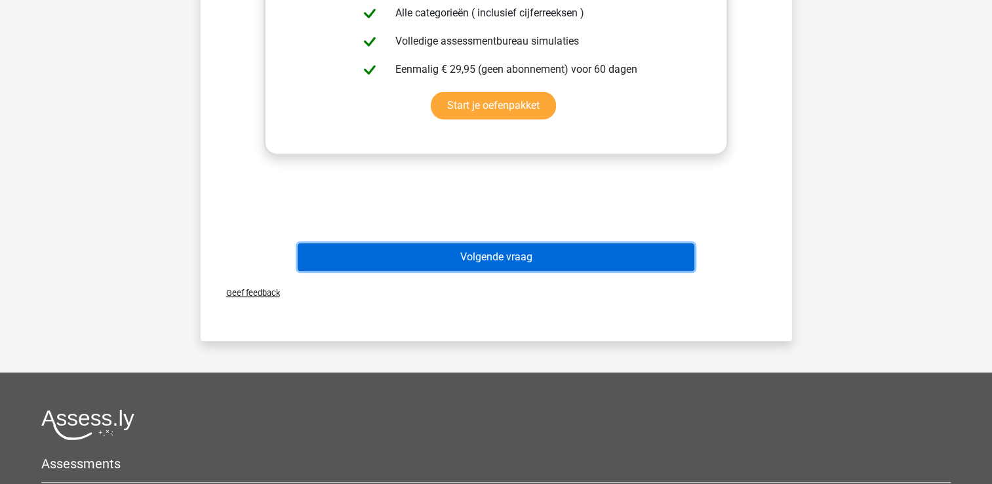
click at [469, 256] on button "Volgende vraag" at bounding box center [496, 257] width 397 height 28
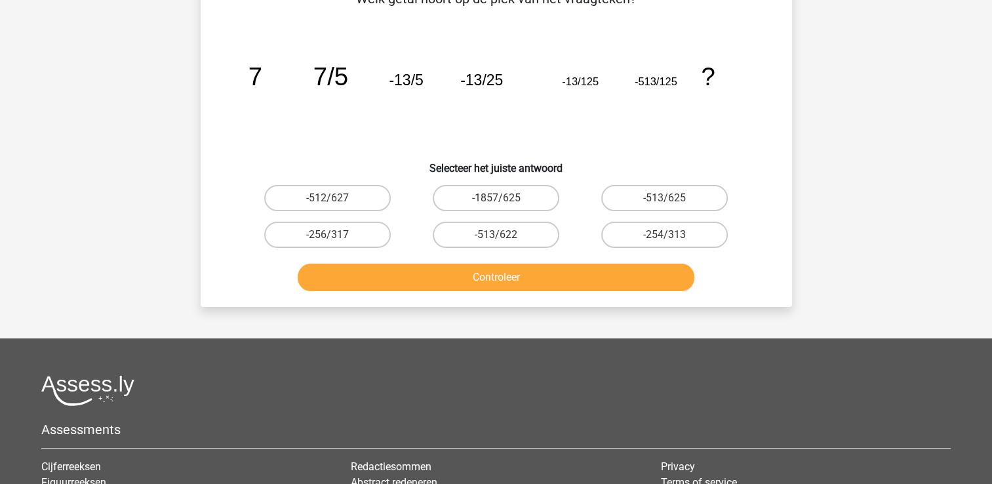
scroll to position [60, 0]
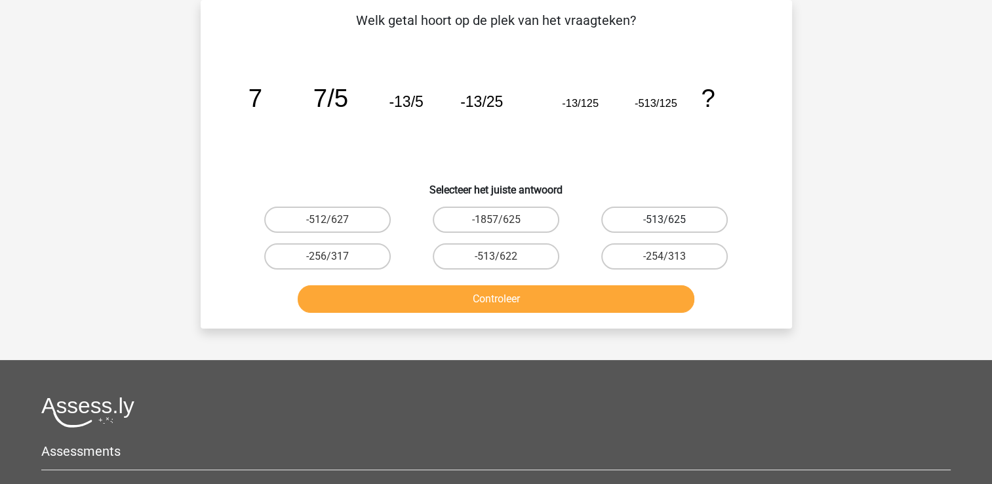
click at [657, 221] on label "-513/625" at bounding box center [664, 220] width 127 height 26
click at [665, 221] on input "-513/625" at bounding box center [669, 224] width 9 height 9
radio input "true"
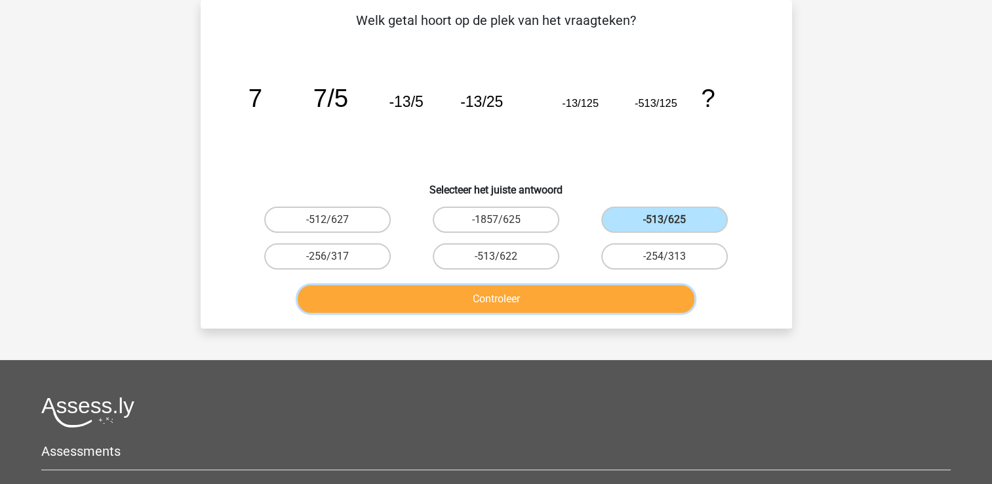
click at [580, 295] on button "Controleer" at bounding box center [496, 299] width 397 height 28
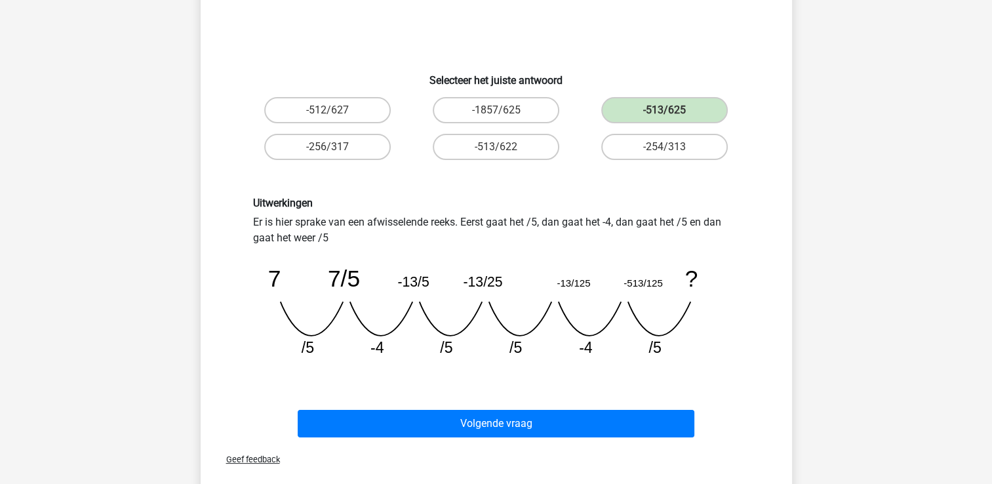
scroll to position [192, 0]
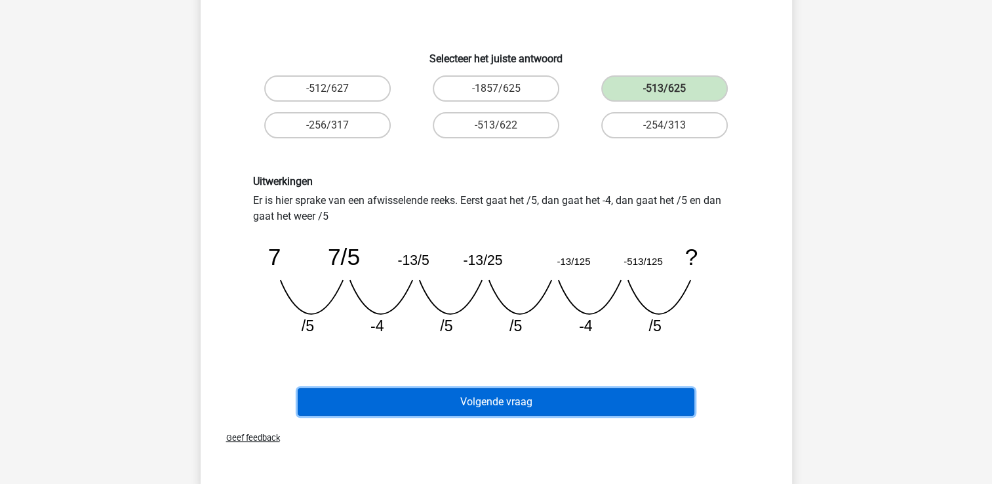
click at [509, 400] on button "Volgende vraag" at bounding box center [496, 402] width 397 height 28
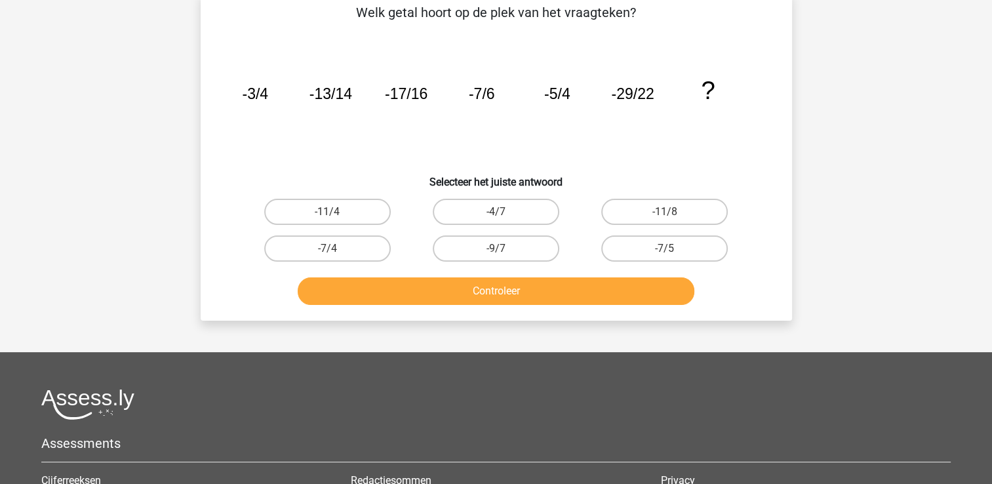
scroll to position [60, 0]
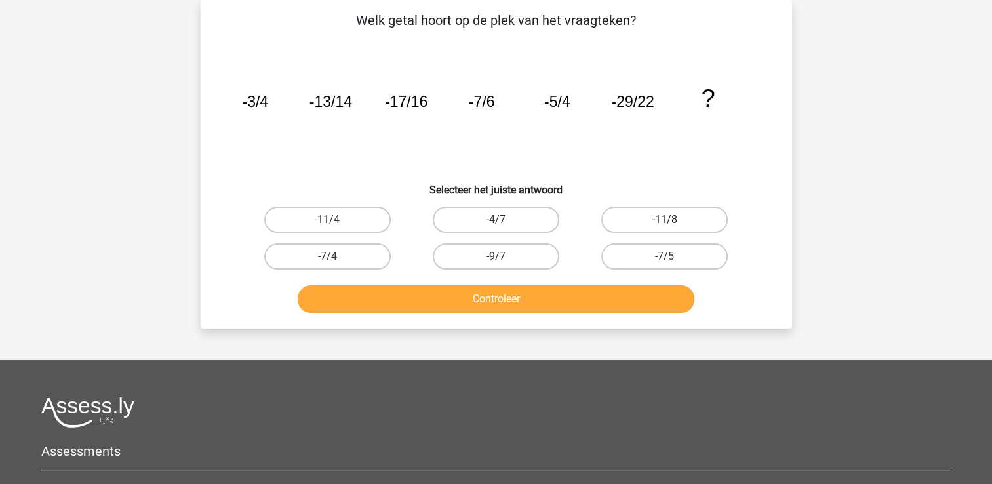
click at [658, 224] on label "-11/8" at bounding box center [664, 220] width 127 height 26
click at [665, 224] on input "-11/8" at bounding box center [669, 224] width 9 height 9
radio input "true"
click at [382, 222] on label "-11/4" at bounding box center [327, 220] width 127 height 26
click at [336, 222] on input "-11/4" at bounding box center [331, 224] width 9 height 9
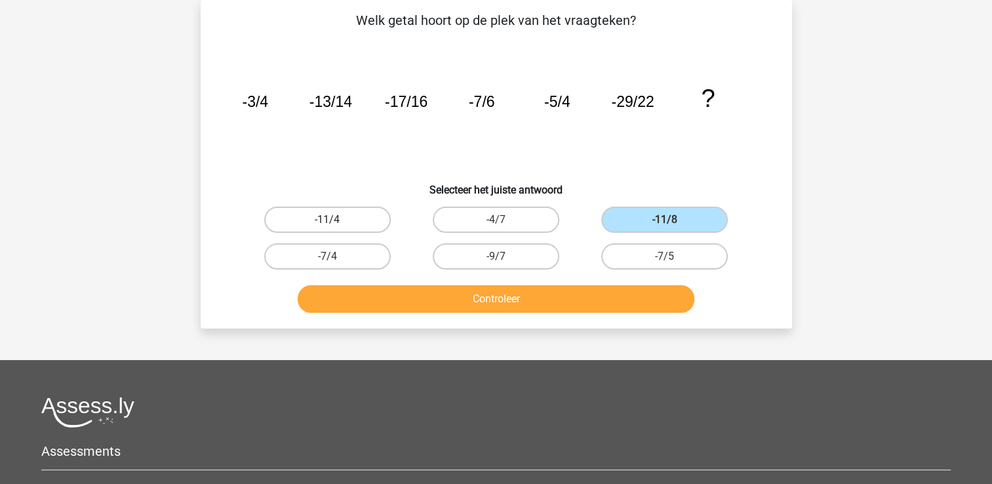
radio input "true"
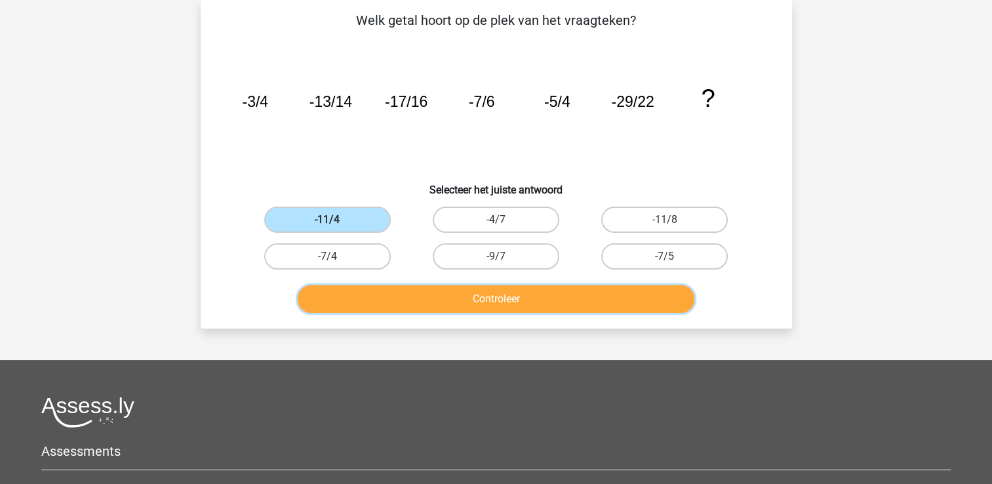
click at [462, 303] on button "Controleer" at bounding box center [496, 299] width 397 height 28
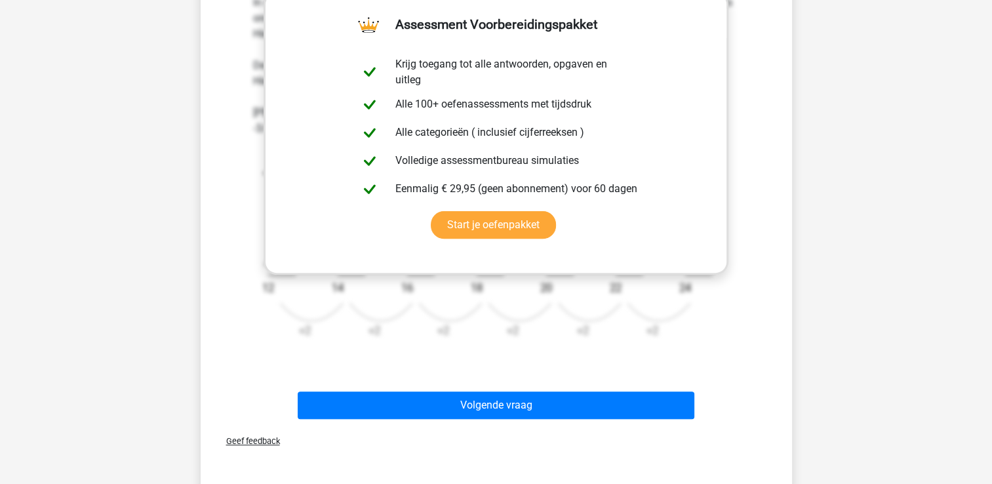
scroll to position [454, 0]
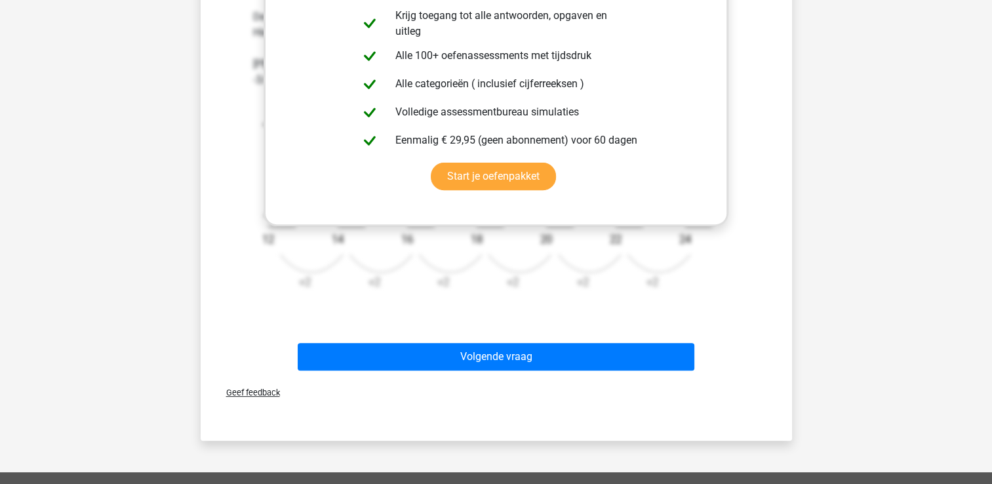
click at [507, 293] on icon "image/svg+xml -3/4 -13/14 -17/16 -7/6 -5/4 -29/22 ? -4 +2 -9 12 -4 +2 -13 14 -4…" at bounding box center [496, 194] width 487 height 213
click at [260, 174] on icon "image/svg+xml -3/4 -13/14 -17/16 -7/6 -5/4 -29/22 ? -4 +2 -9 12 -4 +2 -13 14 -4…" at bounding box center [496, 194] width 487 height 213
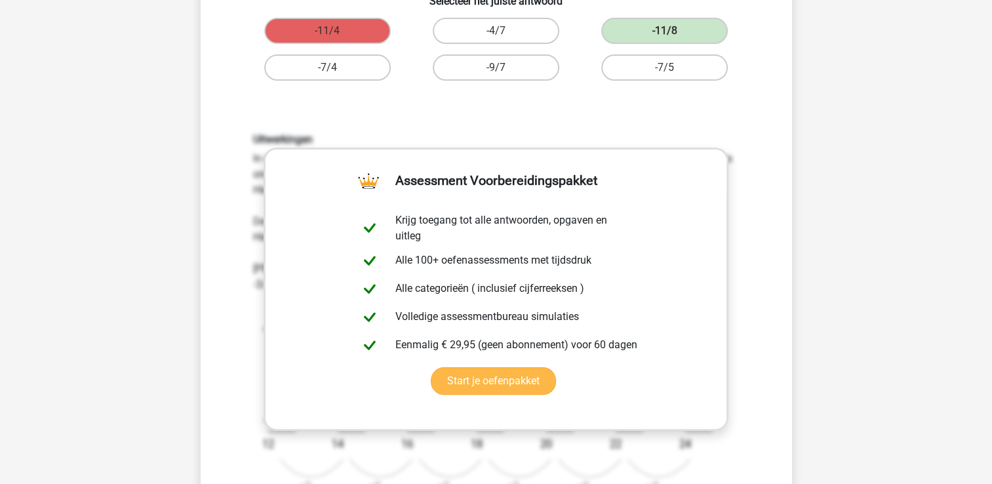
scroll to position [388, 0]
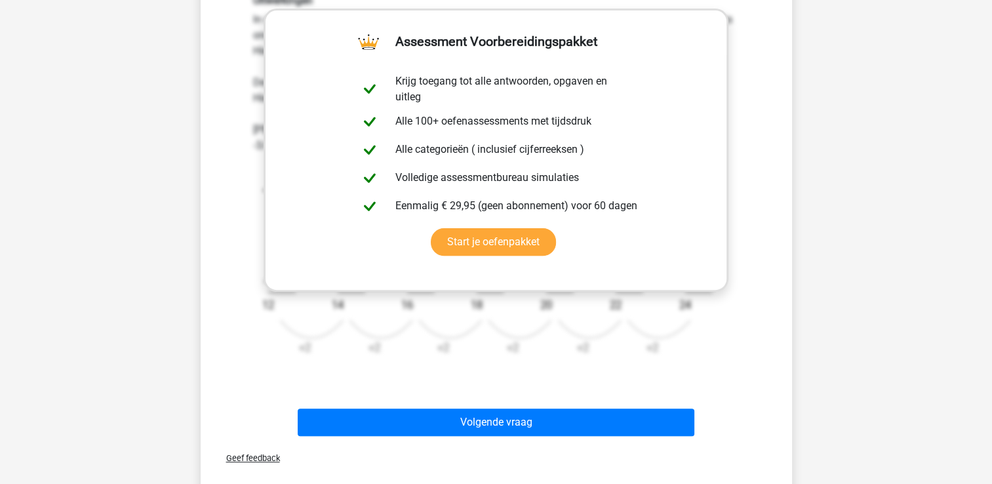
click at [262, 458] on span "Geef feedback" at bounding box center [248, 458] width 64 height 10
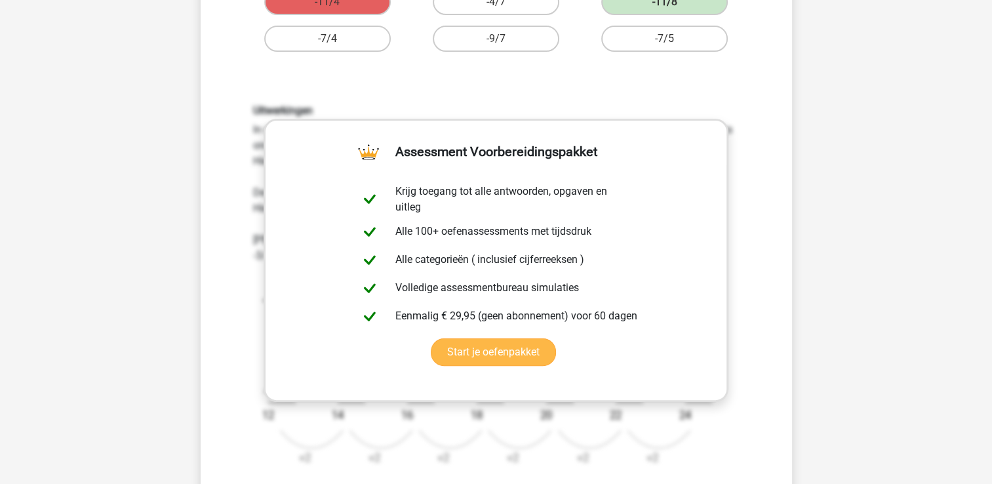
scroll to position [257, 0]
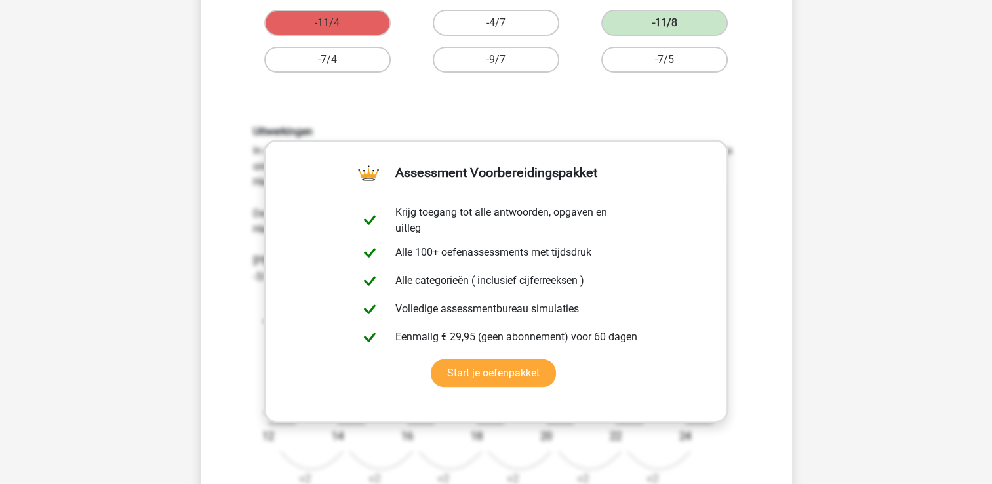
click at [442, 450] on icon "image/svg+xml -3/4 -13/14 -17/16 -7/6 -5/4 -29/22 ? -4 +2 -9 12 -4 +2 -13 14 -4…" at bounding box center [496, 391] width 487 height 213
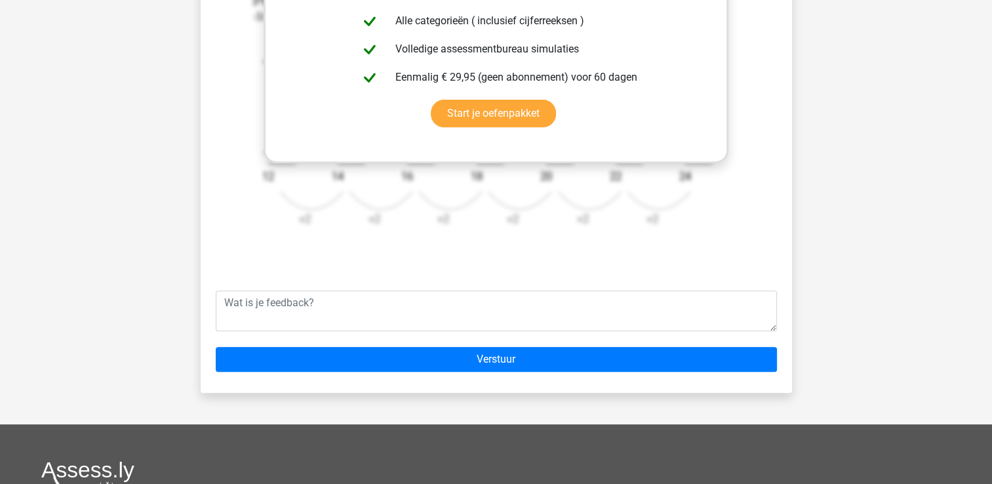
scroll to position [519, 0]
